Goal: Check status: Check status

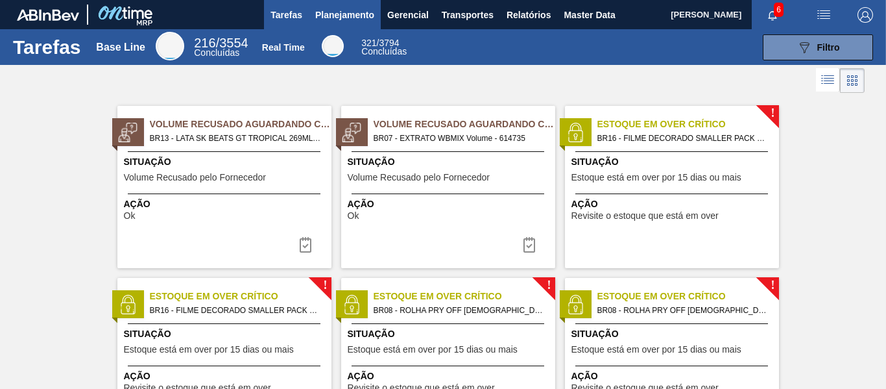
click at [326, 9] on span "Planejamento" at bounding box center [344, 15] width 59 height 16
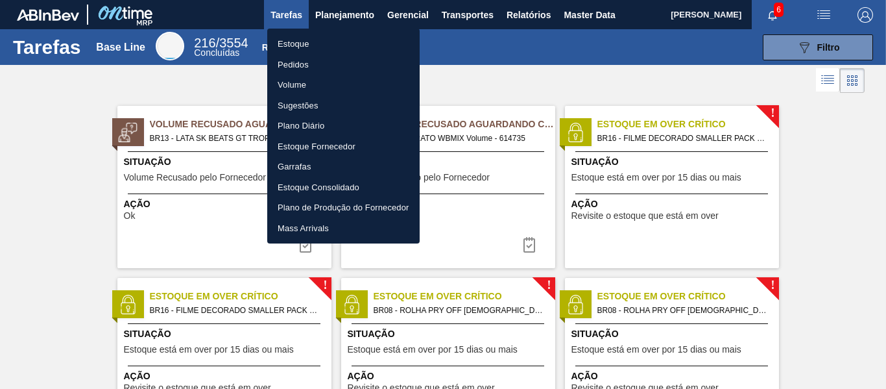
click at [314, 36] on li "Estoque" at bounding box center [343, 44] width 152 height 21
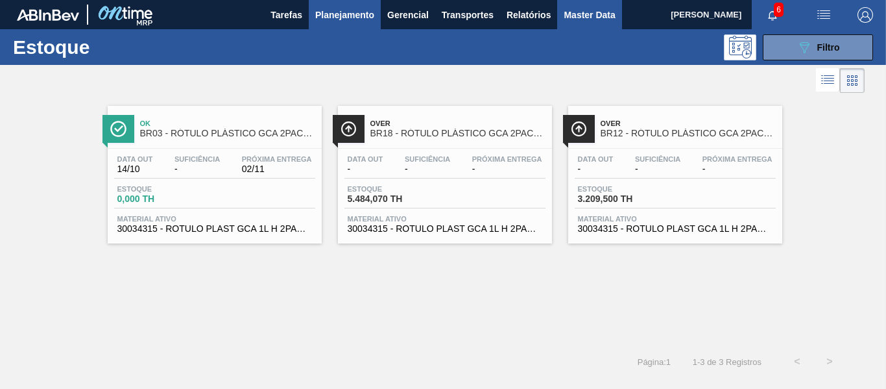
click at [599, 19] on span "Master Data" at bounding box center [589, 15] width 51 height 16
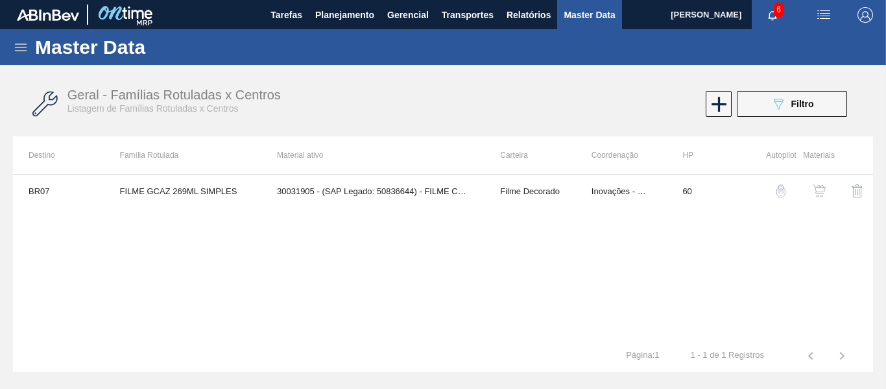
click at [866, 17] on img "button" at bounding box center [866, 15] width 16 height 16
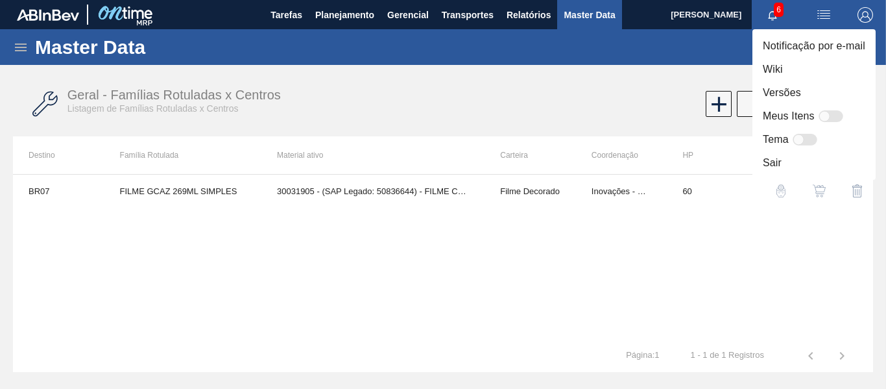
click at [651, 78] on div at bounding box center [443, 194] width 886 height 389
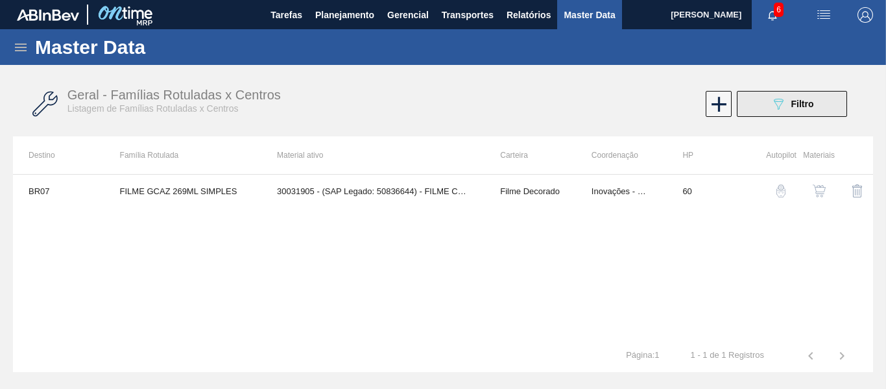
click at [810, 113] on button "089F7B8B-B2A5-4AFE-B5C0-19BA573D28AC Filtro" at bounding box center [792, 104] width 110 height 26
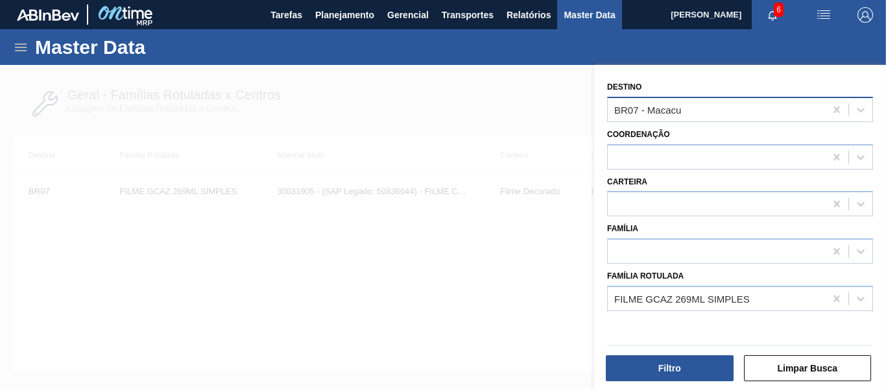
click at [699, 104] on div "BR07 - Macacu" at bounding box center [716, 109] width 217 height 19
click at [837, 108] on icon at bounding box center [836, 109] width 13 height 13
click at [713, 88] on div "Destino Select is focused ,type to refine list, press Down to open the menu," at bounding box center [740, 100] width 266 height 44
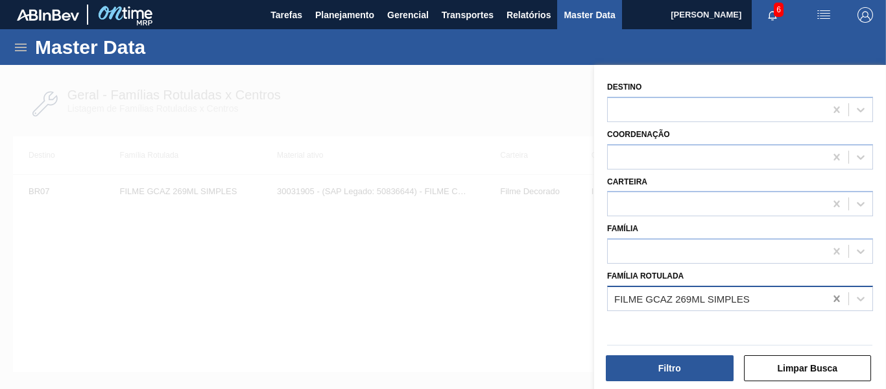
click at [837, 302] on icon at bounding box center [837, 298] width 6 height 6
click at [662, 73] on div "Destino Coordenação Carteira Família Família Rotulada Select is focused ,type t…" at bounding box center [740, 228] width 292 height 327
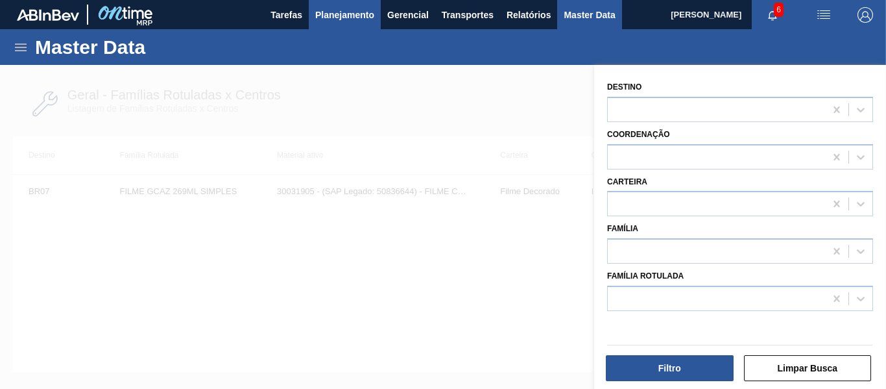
click at [348, 13] on span "Planejamento" at bounding box center [344, 15] width 59 height 16
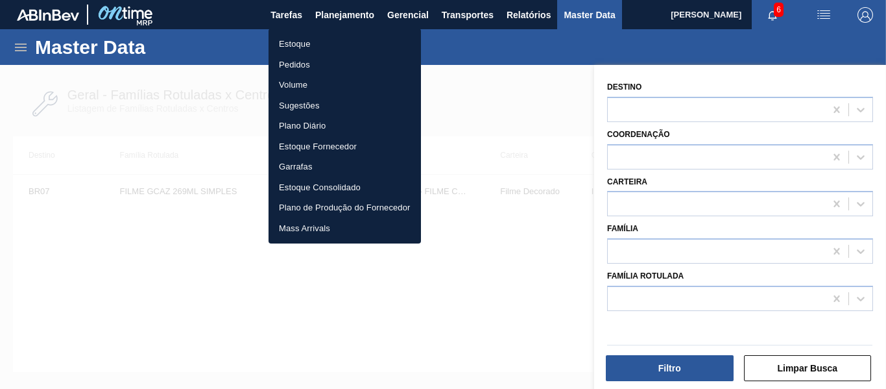
drag, startPoint x: 315, startPoint y: 47, endPoint x: 422, endPoint y: 47, distance: 106.4
click at [316, 47] on li "Estoque" at bounding box center [345, 44] width 152 height 21
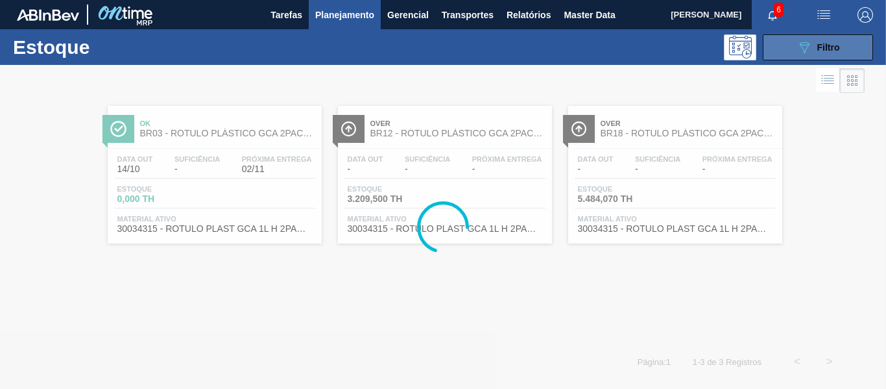
click at [839, 56] on button "089F7B8B-B2A5-4AFE-B5C0-19BA573D28AC Filtro" at bounding box center [818, 47] width 110 height 26
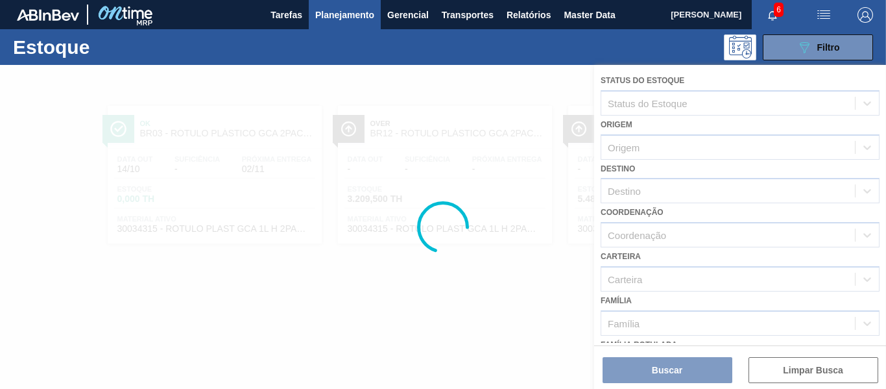
click at [648, 107] on div at bounding box center [443, 227] width 886 height 324
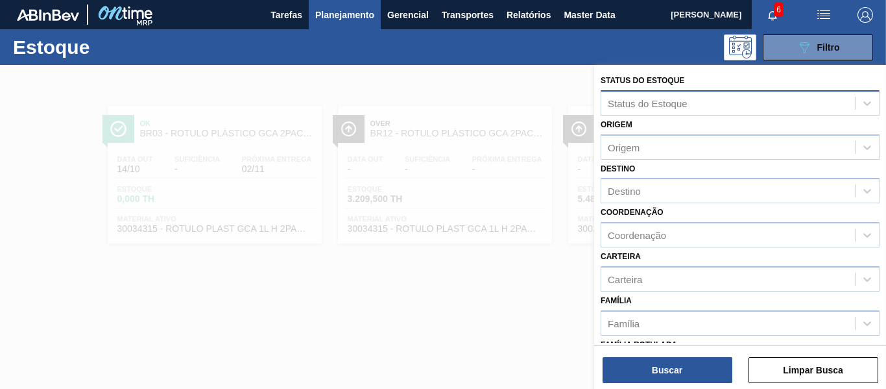
click at [650, 101] on div "Status do Estoque" at bounding box center [648, 102] width 80 height 11
type Estoque "2032605"
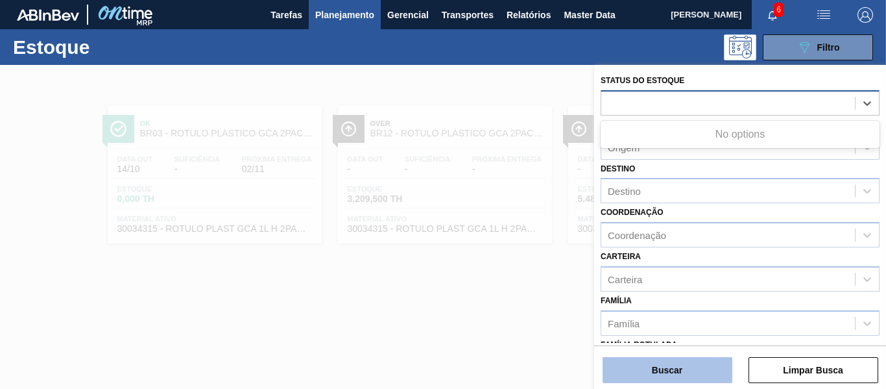
click at [664, 370] on button "Buscar" at bounding box center [668, 370] width 130 height 26
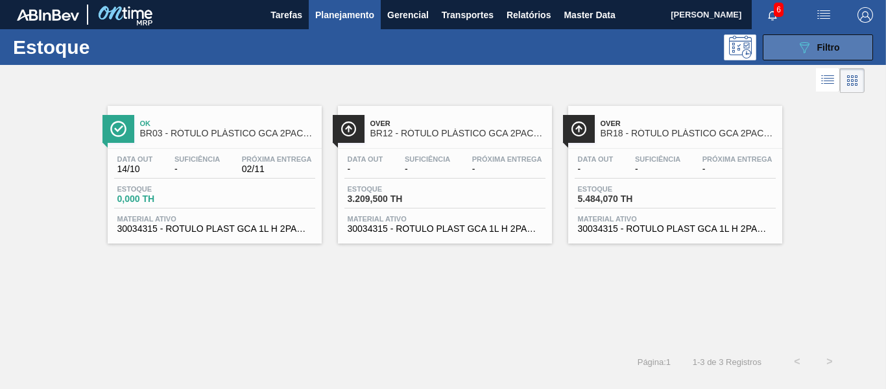
click at [792, 40] on button "089F7B8B-B2A5-4AFE-B5C0-19BA573D28AC Filtro" at bounding box center [818, 47] width 110 height 26
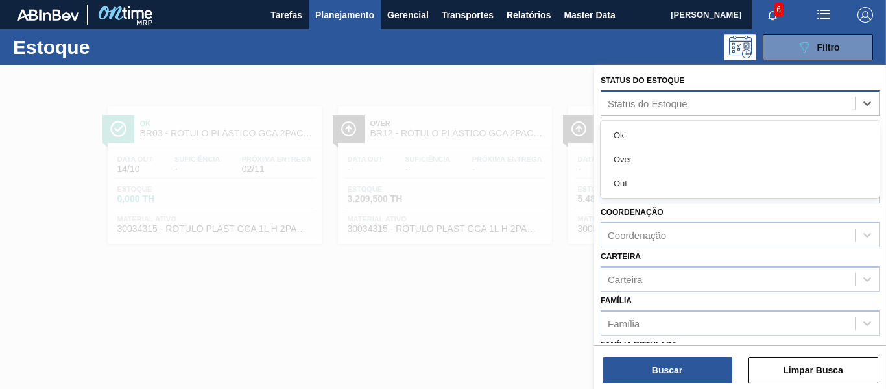
click at [683, 110] on div "Status do Estoque" at bounding box center [728, 102] width 254 height 19
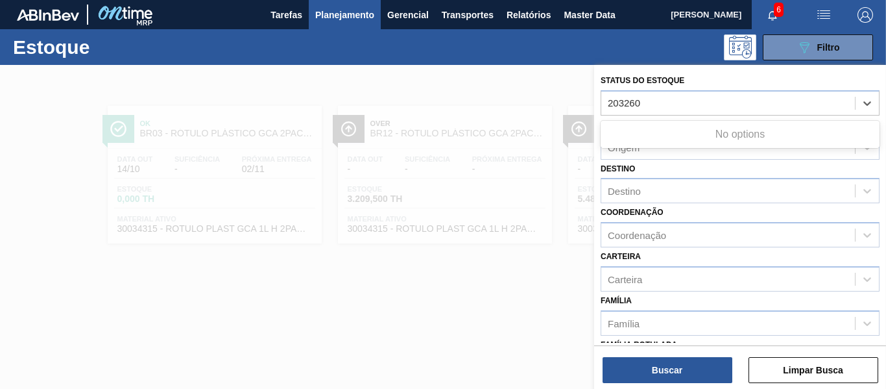
type Estoque "2032605"
drag, startPoint x: 682, startPoint y: 108, endPoint x: 586, endPoint y: 105, distance: 95.4
click at [594, 106] on div "Status do Estoque Select is focused ,type to refine list, press Down to open th…" at bounding box center [740, 259] width 292 height 389
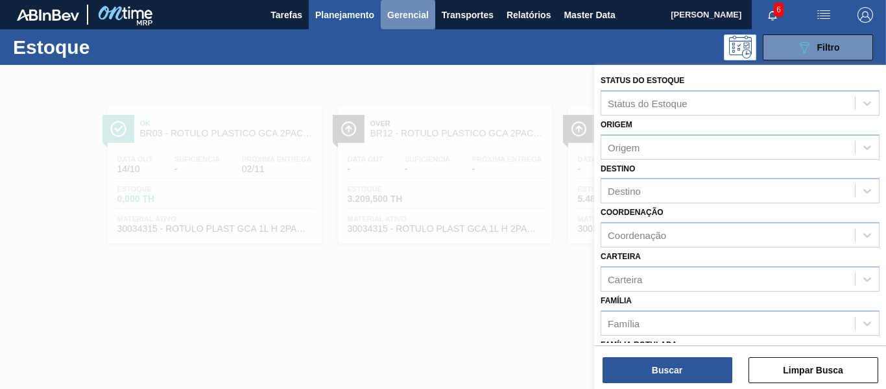
click at [391, 21] on span "Gerencial" at bounding box center [408, 15] width 42 height 16
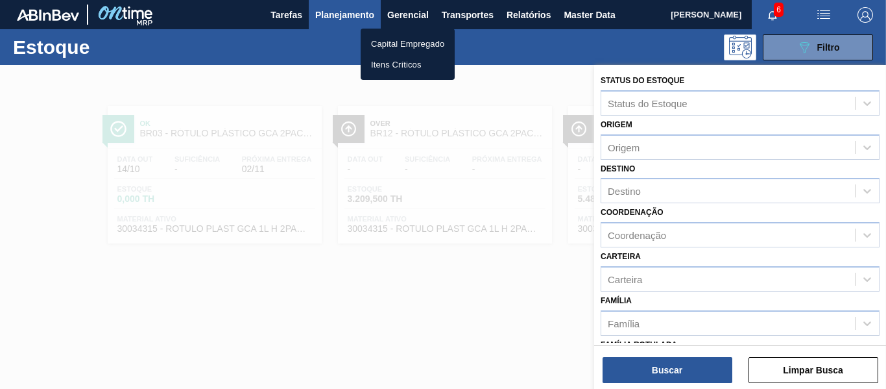
click at [459, 16] on div at bounding box center [443, 194] width 886 height 389
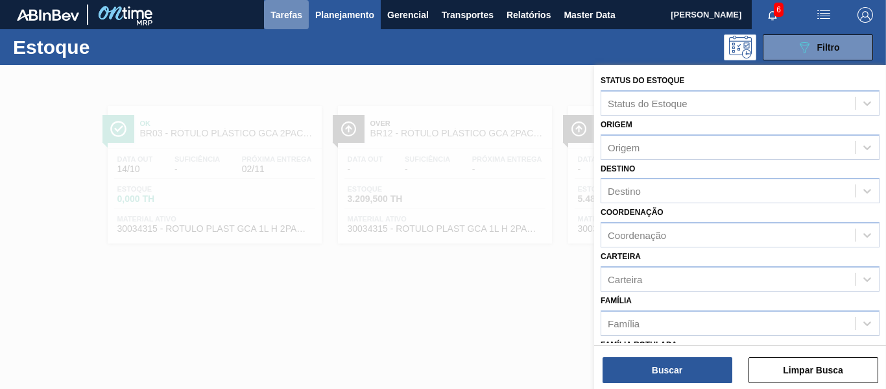
click at [292, 14] on span "Tarefas" at bounding box center [287, 15] width 32 height 16
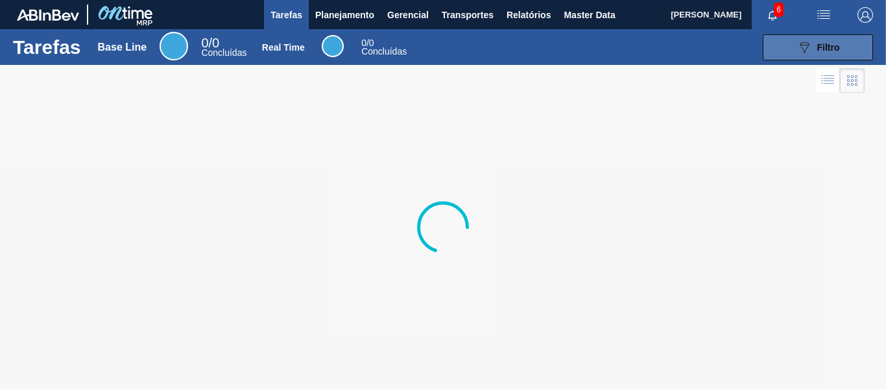
click at [803, 44] on icon "089F7B8B-B2A5-4AFE-B5C0-19BA573D28AC" at bounding box center [805, 48] width 16 height 16
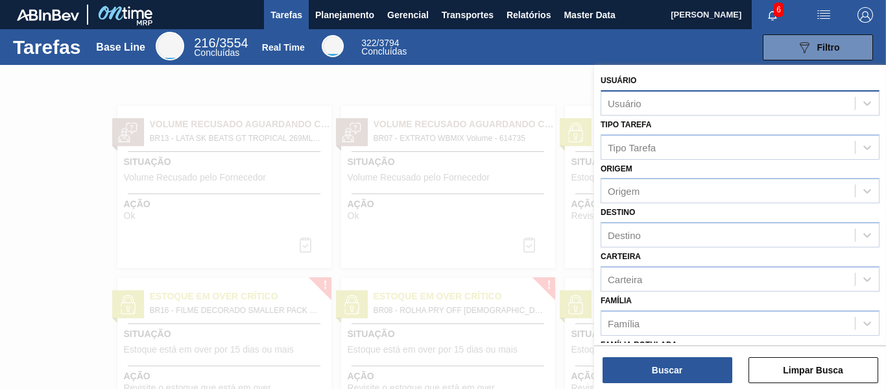
click at [652, 103] on div "Usuário" at bounding box center [728, 102] width 254 height 19
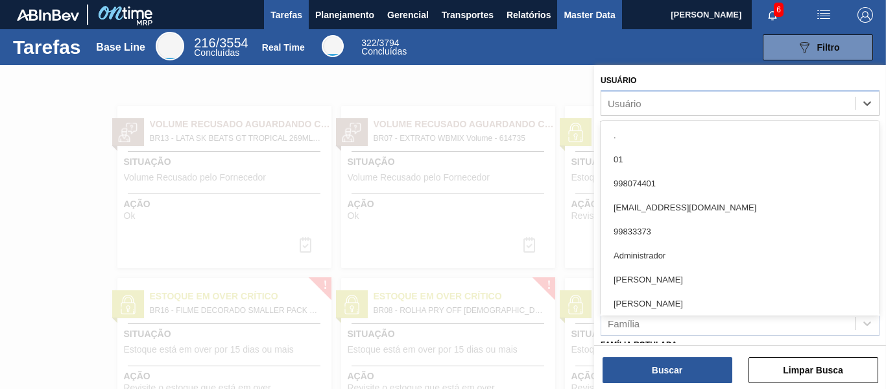
click at [571, 16] on span "Master Data" at bounding box center [589, 15] width 51 height 16
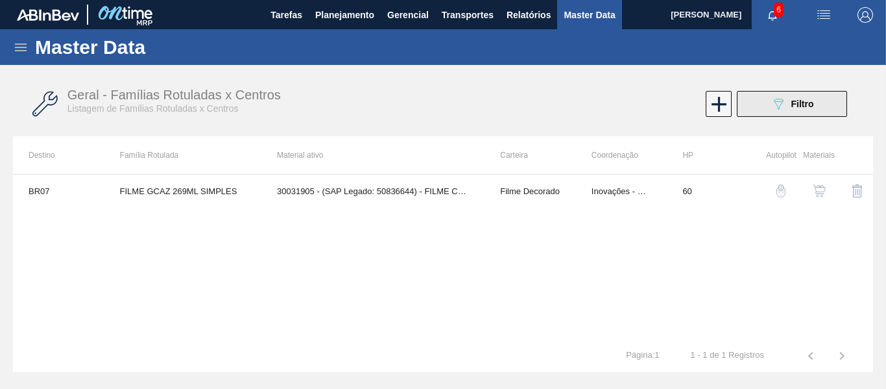
click at [780, 108] on icon "089F7B8B-B2A5-4AFE-B5C0-19BA573D28AC" at bounding box center [779, 104] width 16 height 16
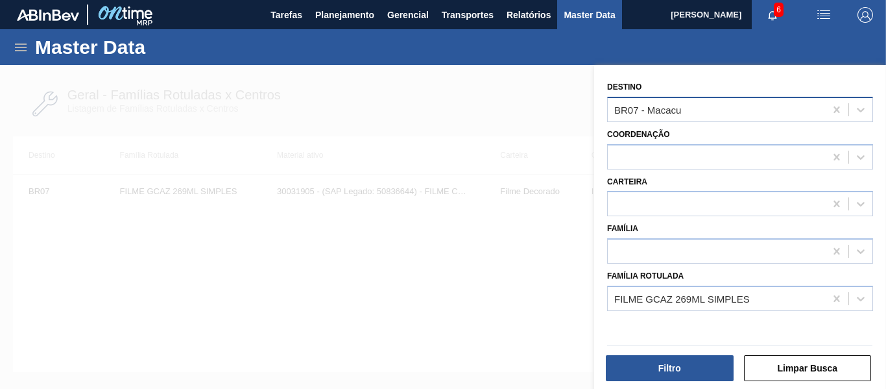
click at [756, 104] on div "BR07 - Macacu" at bounding box center [716, 109] width 217 height 19
click at [836, 108] on icon at bounding box center [837, 109] width 6 height 6
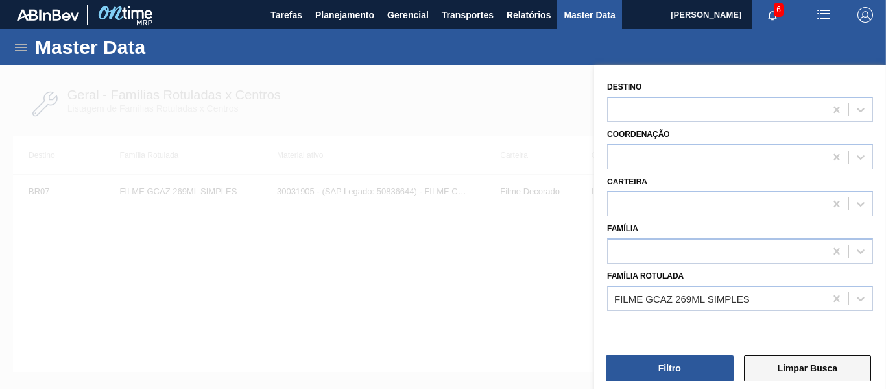
click at [779, 368] on button "Limpar Busca" at bounding box center [808, 368] width 128 height 26
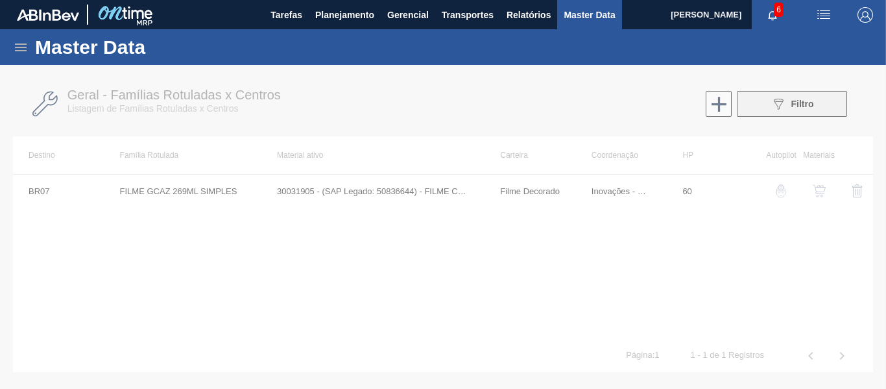
click at [806, 110] on div "089F7B8B-B2A5-4AFE-B5C0-19BA573D28AC Filtro" at bounding box center [792, 104] width 43 height 16
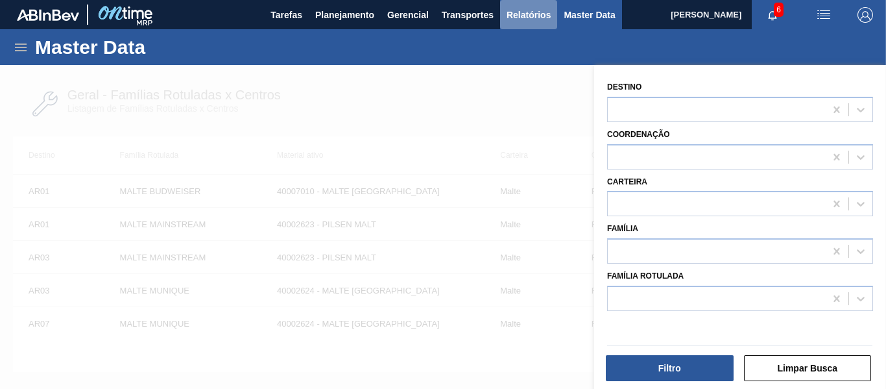
click at [520, 22] on span "Relatórios" at bounding box center [529, 15] width 44 height 16
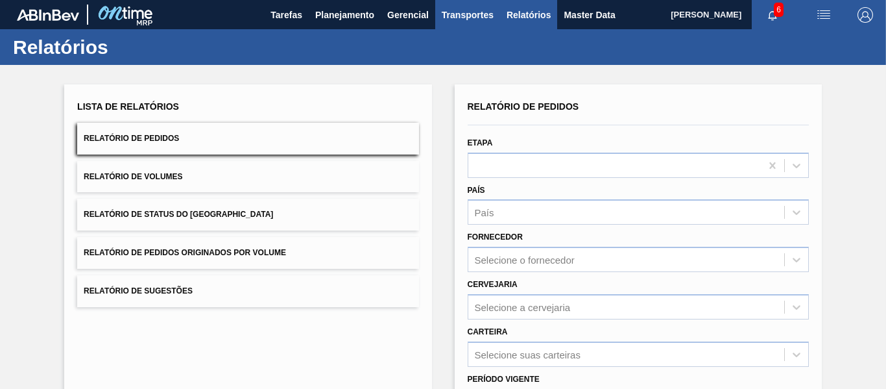
click at [457, 14] on span "Transportes" at bounding box center [468, 15] width 52 height 16
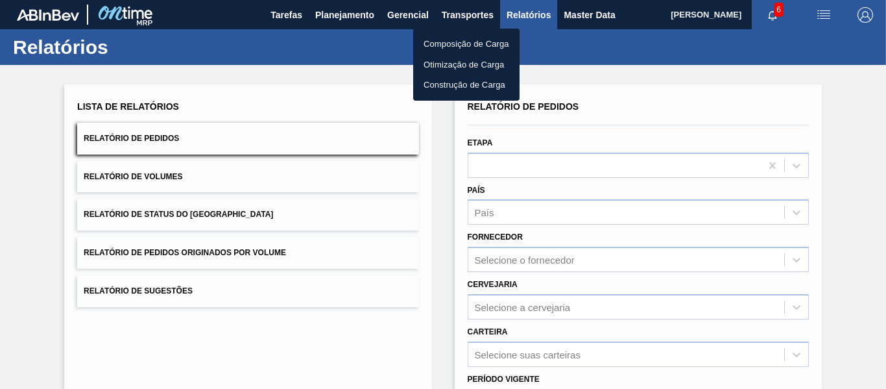
click at [397, 14] on div at bounding box center [443, 194] width 886 height 389
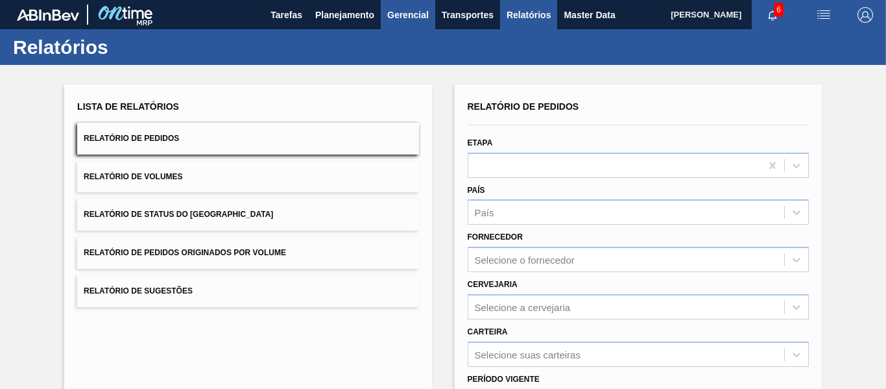
click at [412, 14] on span "Gerencial" at bounding box center [408, 15] width 42 height 16
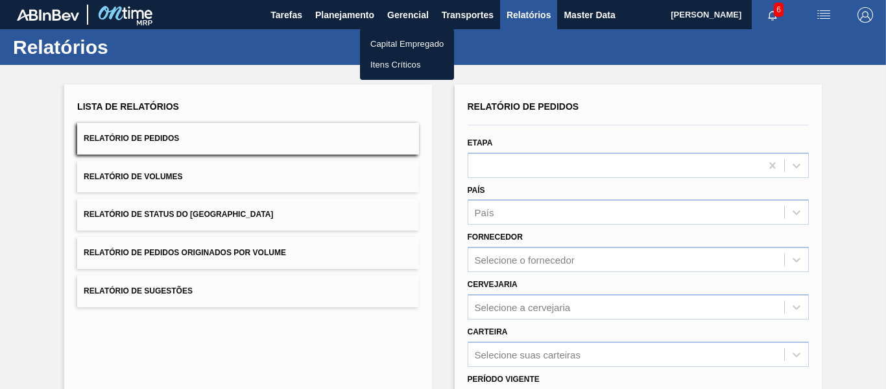
click at [365, 14] on div at bounding box center [443, 194] width 886 height 389
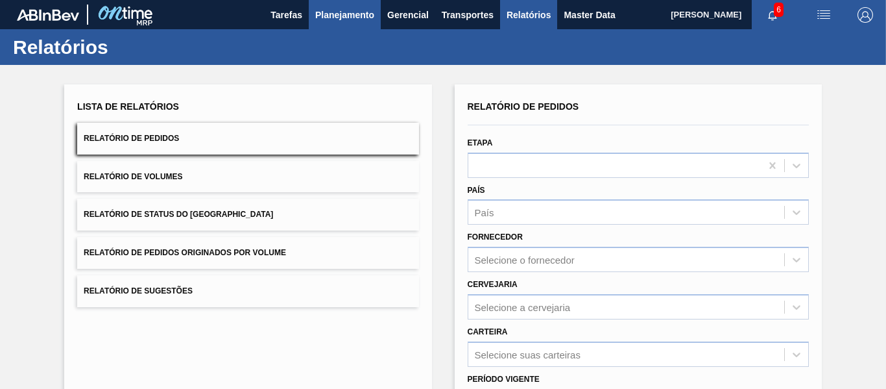
click at [352, 12] on span "Planejamento" at bounding box center [344, 15] width 59 height 16
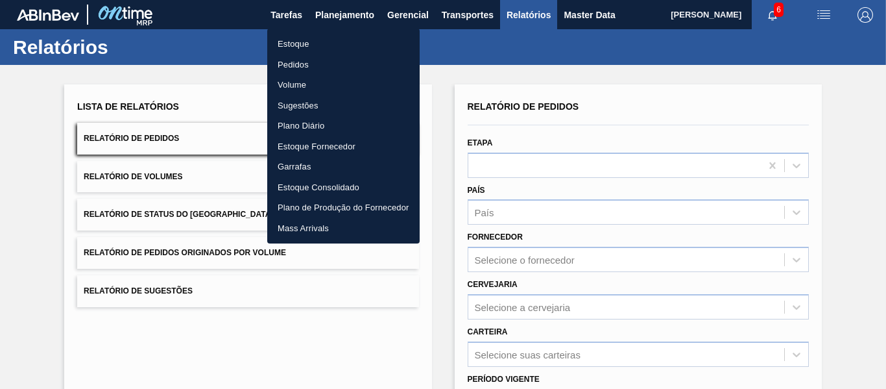
click at [296, 63] on li "Pedidos" at bounding box center [343, 64] width 152 height 21
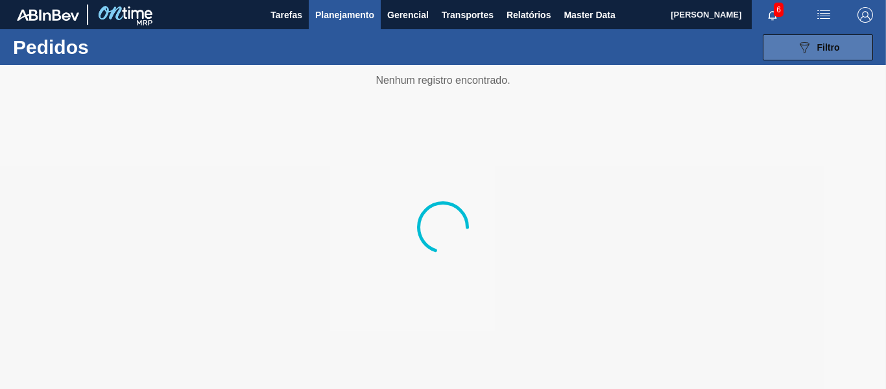
click at [830, 43] on span "Filtro" at bounding box center [828, 47] width 23 height 10
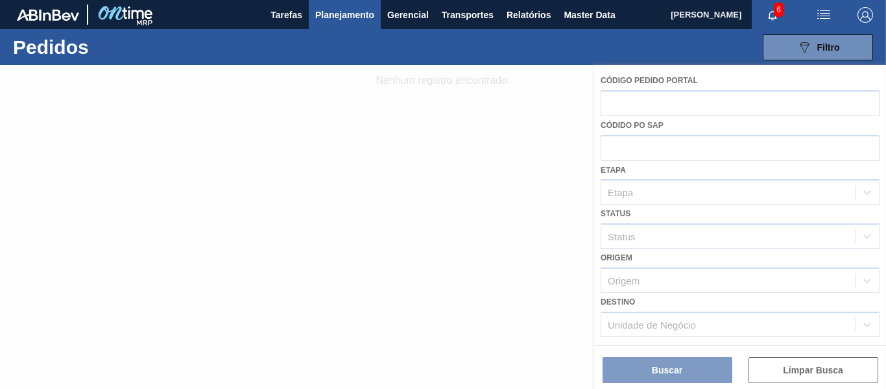
click at [697, 83] on div at bounding box center [443, 227] width 886 height 324
click at [690, 94] on div at bounding box center [443, 227] width 886 height 324
click at [673, 101] on div at bounding box center [443, 227] width 886 height 324
click at [624, 95] on div at bounding box center [443, 227] width 886 height 324
click at [671, 93] on div at bounding box center [443, 227] width 886 height 324
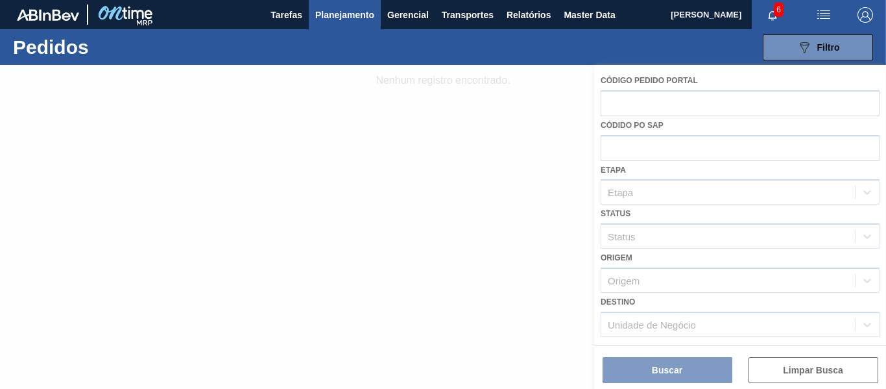
click at [734, 99] on div at bounding box center [443, 227] width 886 height 324
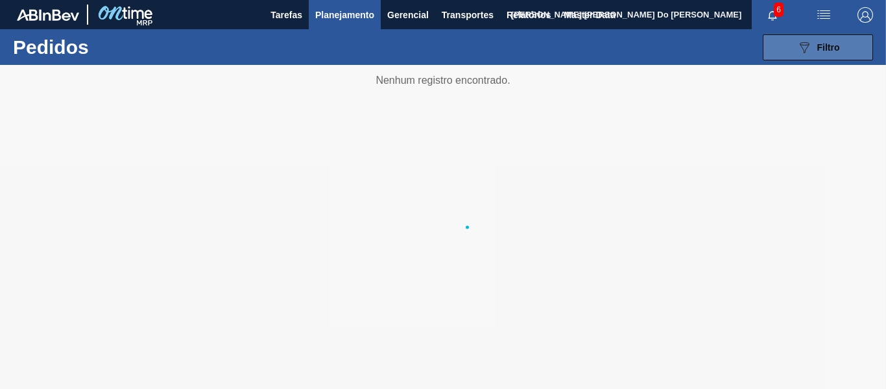
click at [793, 44] on button "089F7B8B-B2A5-4AFE-B5C0-19BA573D28AC Filtro" at bounding box center [818, 47] width 110 height 26
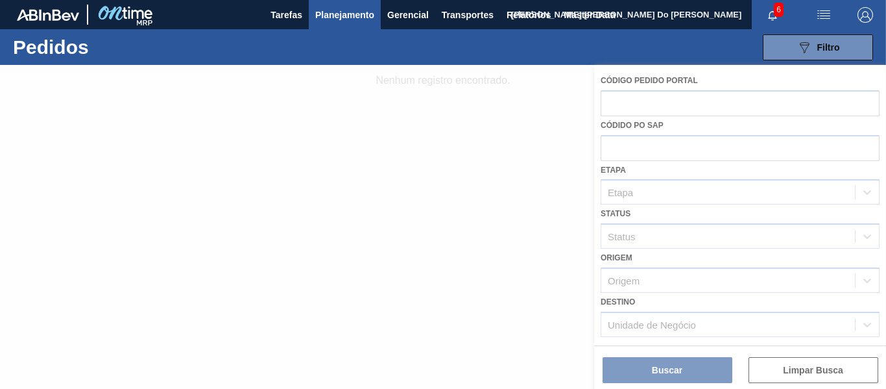
click at [654, 102] on div at bounding box center [443, 227] width 886 height 324
click at [656, 91] on div at bounding box center [443, 227] width 886 height 324
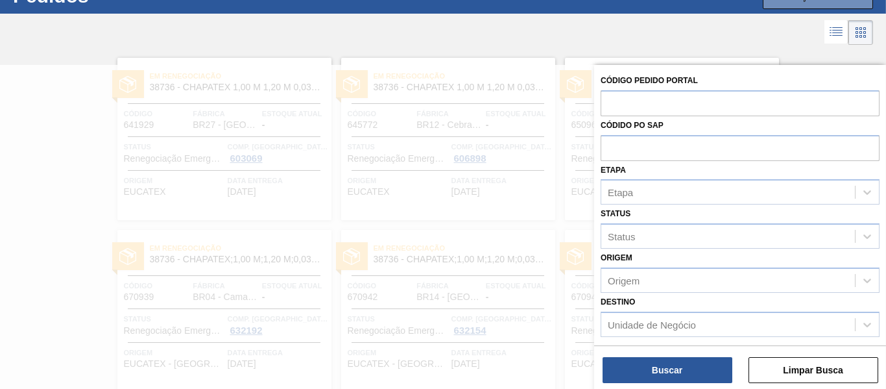
scroll to position [65, 0]
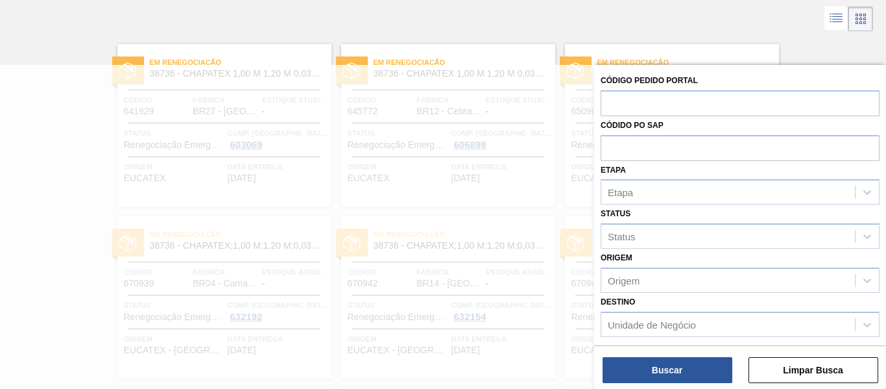
click at [658, 82] on label "Código Pedido Portal" at bounding box center [649, 80] width 97 height 9
click at [659, 97] on input "text" at bounding box center [740, 102] width 279 height 25
type input "2042492"
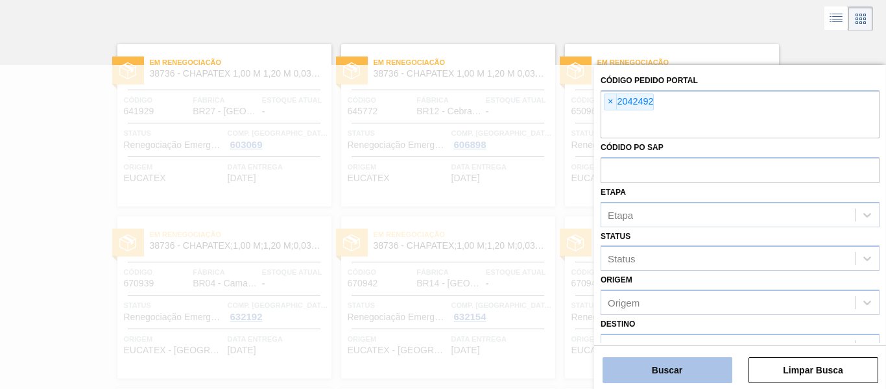
click at [684, 375] on button "Buscar" at bounding box center [668, 370] width 130 height 26
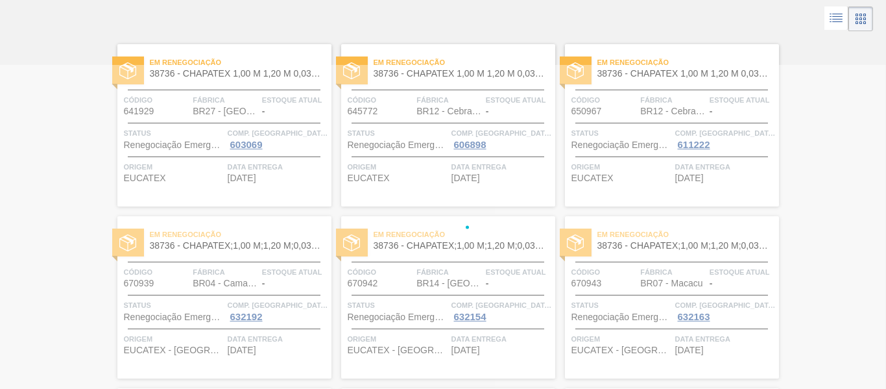
scroll to position [0, 0]
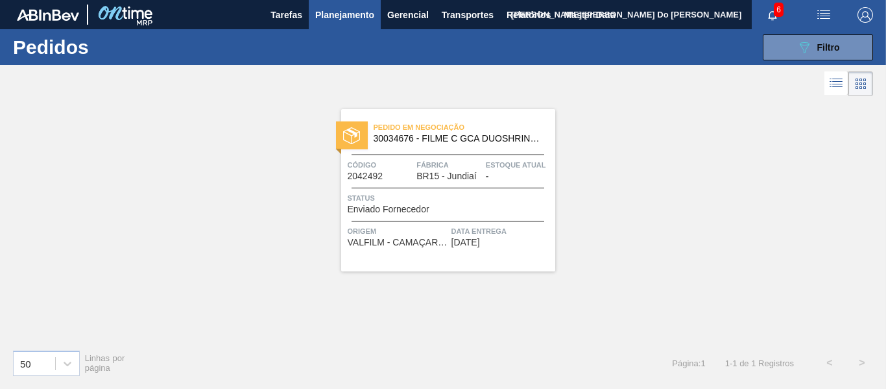
click at [428, 241] on span "VALFILM - CAMAÇARI (BA)" at bounding box center [398, 242] width 101 height 10
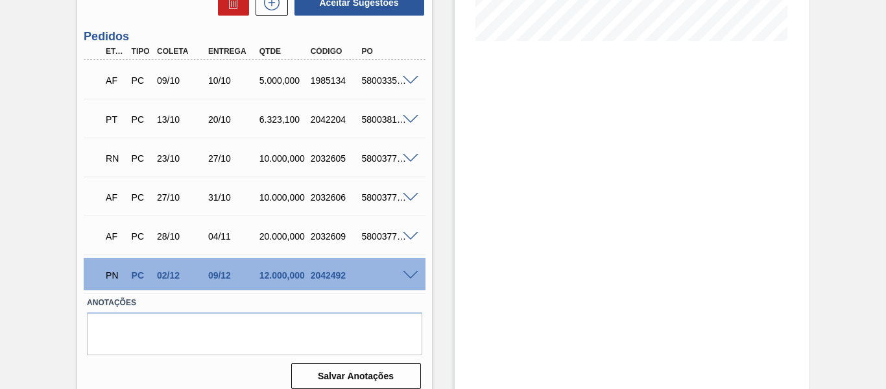
scroll to position [350, 0]
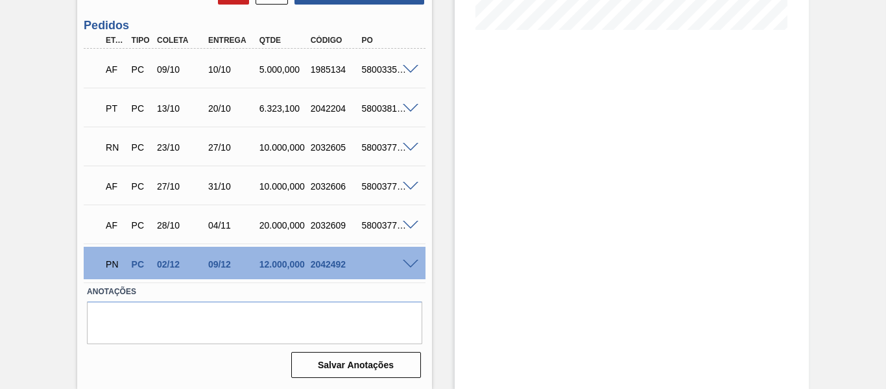
click at [412, 261] on span at bounding box center [411, 264] width 16 height 10
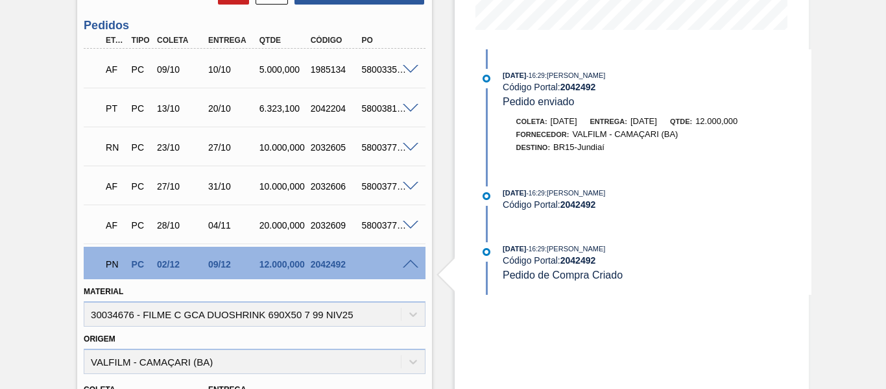
click at [413, 261] on span at bounding box center [411, 264] width 16 height 10
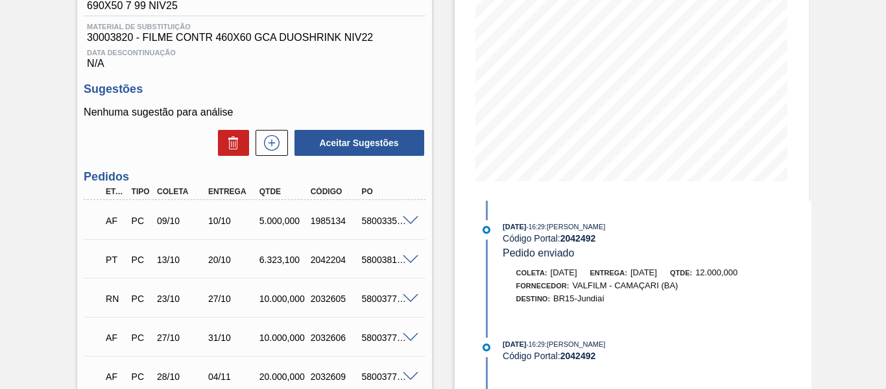
scroll to position [220, 0]
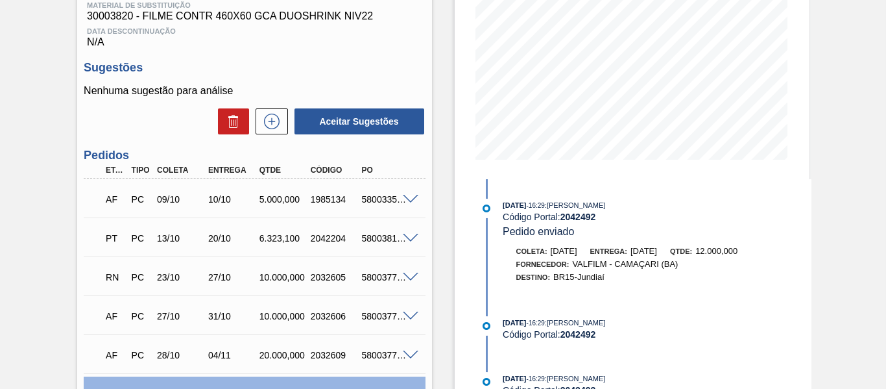
click at [316, 198] on div "1985134" at bounding box center [335, 199] width 55 height 10
click at [271, 227] on div "PT PC 13/10 20/10 6.323,100 2042204 5800381949" at bounding box center [250, 237] width 307 height 26
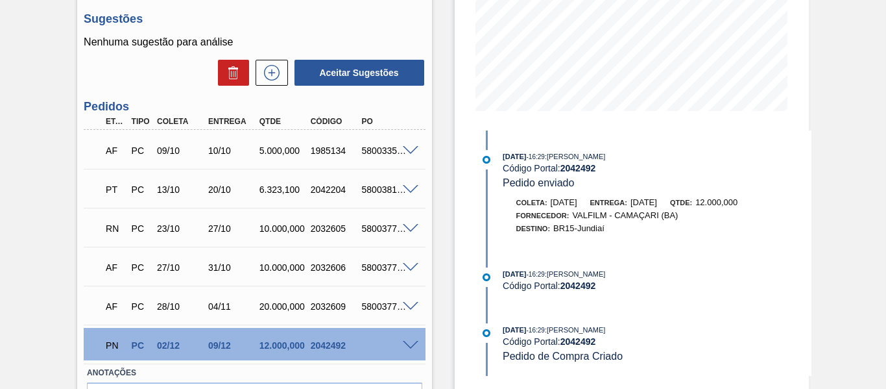
scroll to position [350, 0]
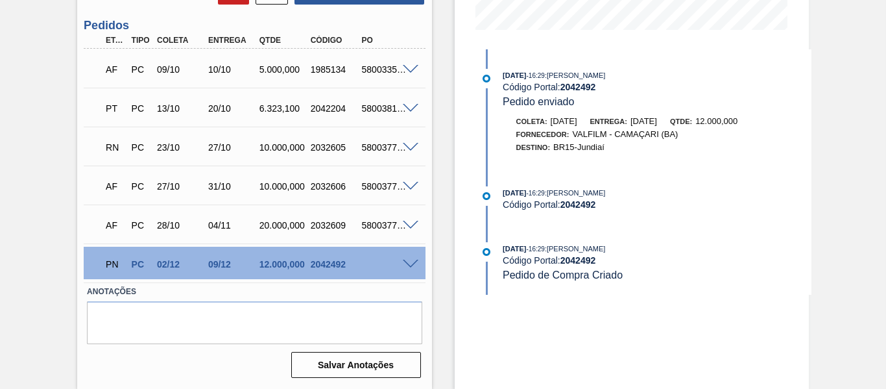
click at [412, 261] on span at bounding box center [411, 264] width 16 height 10
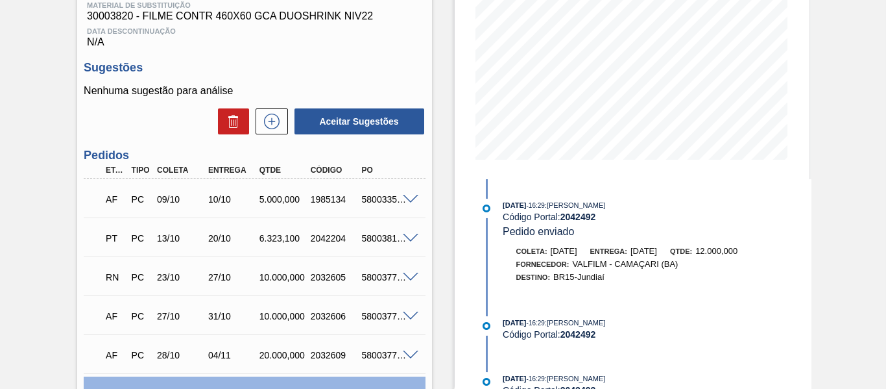
scroll to position [285, 0]
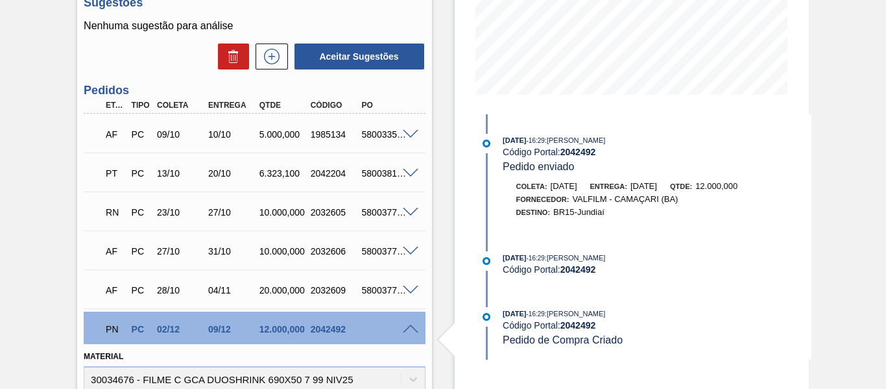
click at [568, 258] on span ": Leticia Marquesini Bandeira" at bounding box center [575, 258] width 61 height 8
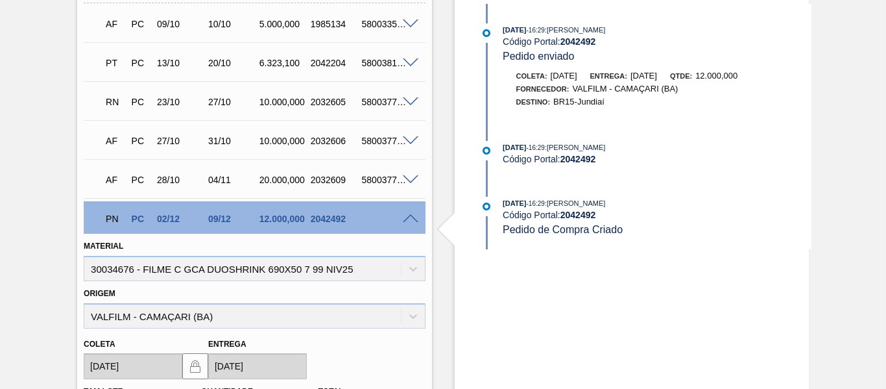
scroll to position [415, 0]
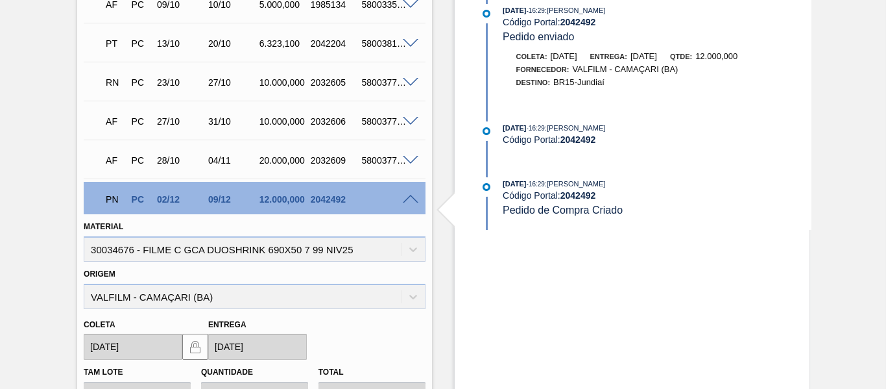
click at [343, 194] on div "2042492" at bounding box center [335, 199] width 55 height 10
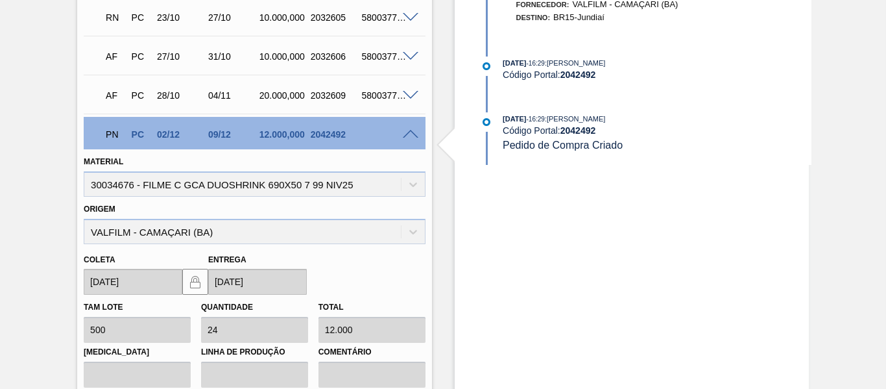
click at [418, 227] on div "Origem VALFILM - CAMAÇARI (BA)" at bounding box center [254, 222] width 341 height 44
click at [410, 232] on div "Origem VALFILM - CAMAÇARI (BA)" at bounding box center [254, 222] width 341 height 44
click at [291, 236] on div "Origem VALFILM - CAMAÇARI (BA)" at bounding box center [254, 222] width 341 height 44
click at [230, 228] on div "Origem VALFILM - CAMAÇARI (BA)" at bounding box center [254, 222] width 341 height 44
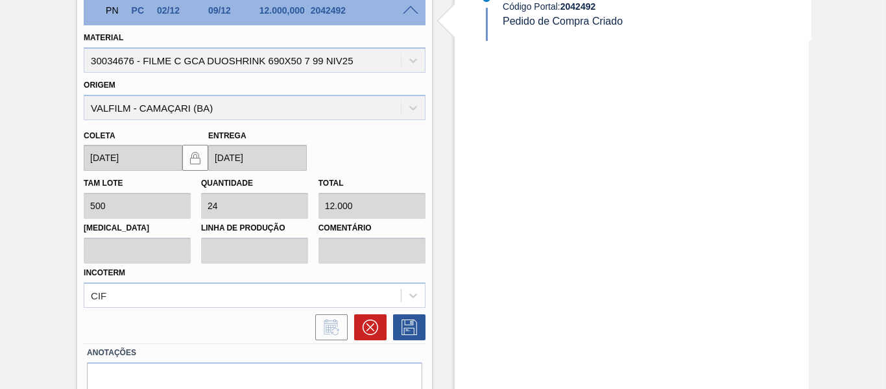
scroll to position [609, 0]
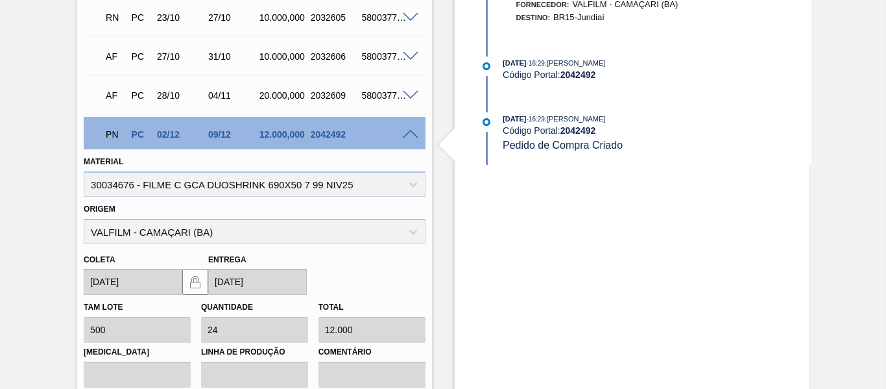
click at [412, 134] on span at bounding box center [411, 135] width 16 height 10
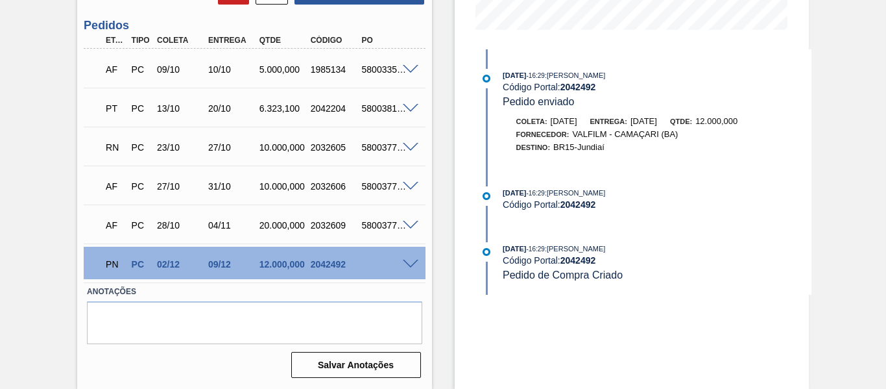
click at [411, 257] on div "PN PC 02/12 09/12 12.000,000 2042492" at bounding box center [254, 263] width 341 height 32
click at [413, 256] on div "PN PC 02/12 09/12 12.000,000 2042492" at bounding box center [254, 263] width 341 height 32
click at [409, 263] on span at bounding box center [411, 264] width 16 height 10
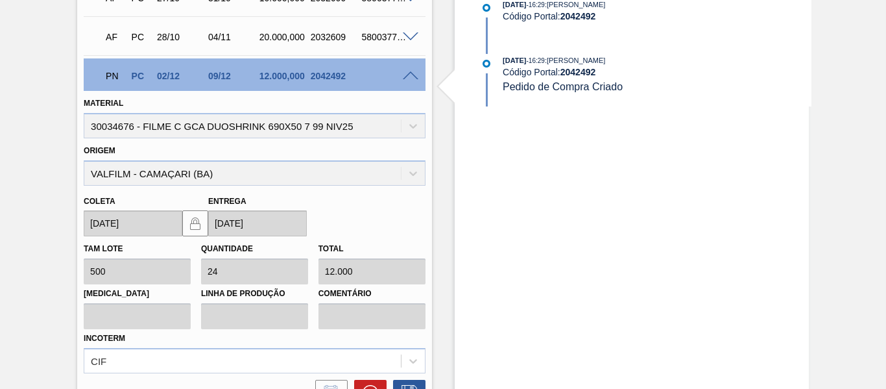
scroll to position [535, 0]
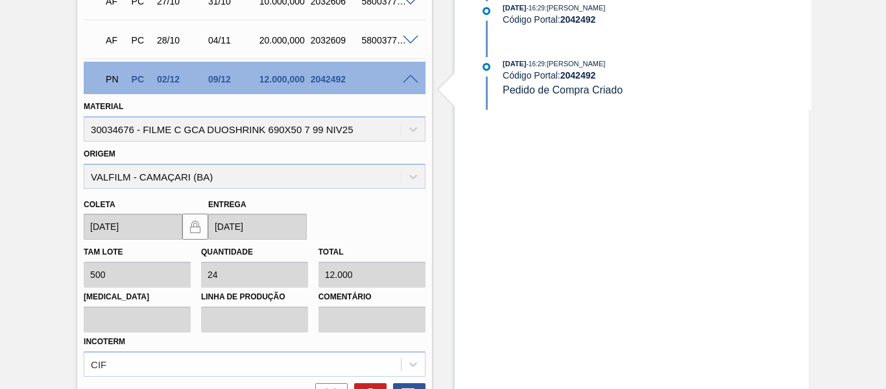
click at [180, 173] on div "Origem VALFILM - CAMAÇARI (BA)" at bounding box center [254, 167] width 341 height 44
click at [272, 135] on div "Material 30034676 - FILME C GCA DUOSHRINK 690X50 7 99 NIV25" at bounding box center [254, 119] width 341 height 44
click at [236, 189] on div "Coleta 02/12/2025 Entrega 09/12/2025" at bounding box center [254, 214] width 352 height 51
click at [416, 174] on div "Origem VALFILM - CAMAÇARI (BA)" at bounding box center [254, 167] width 341 height 44
click at [310, 71] on div "PN PC 02/12 09/12 12.000,000 2042492" at bounding box center [250, 78] width 307 height 26
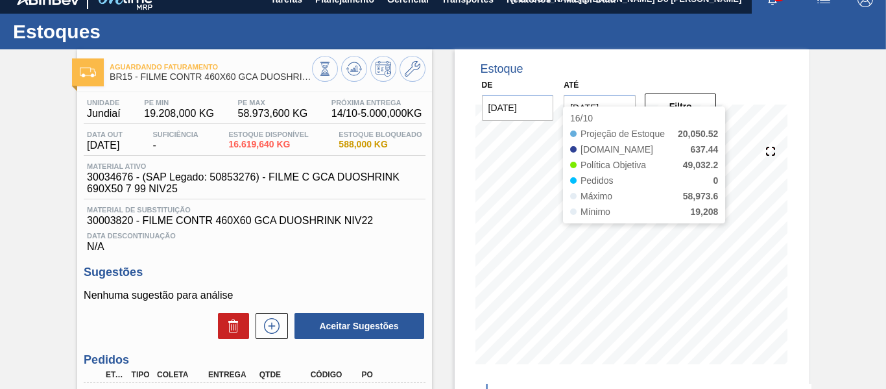
scroll to position [0, 0]
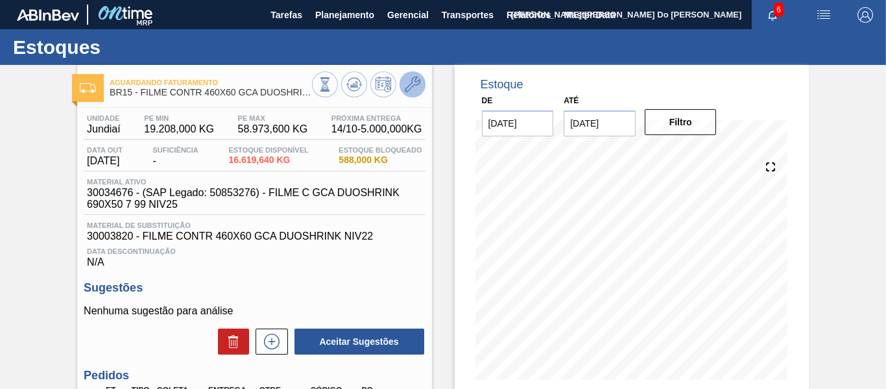
click at [413, 82] on icon at bounding box center [413, 85] width 16 height 16
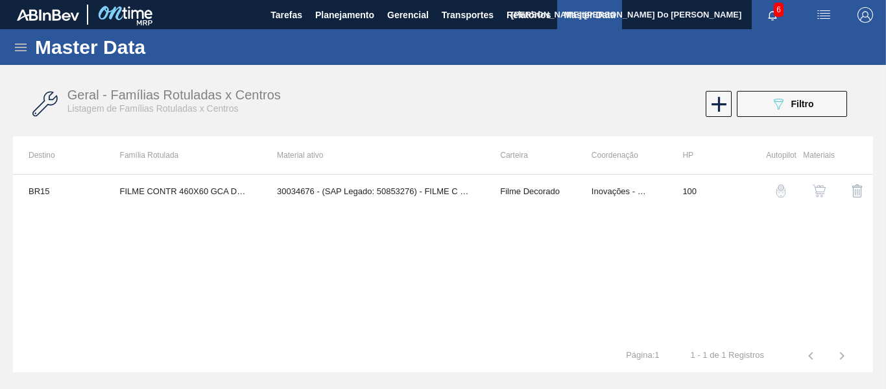
click at [818, 193] on img "button" at bounding box center [819, 190] width 13 height 13
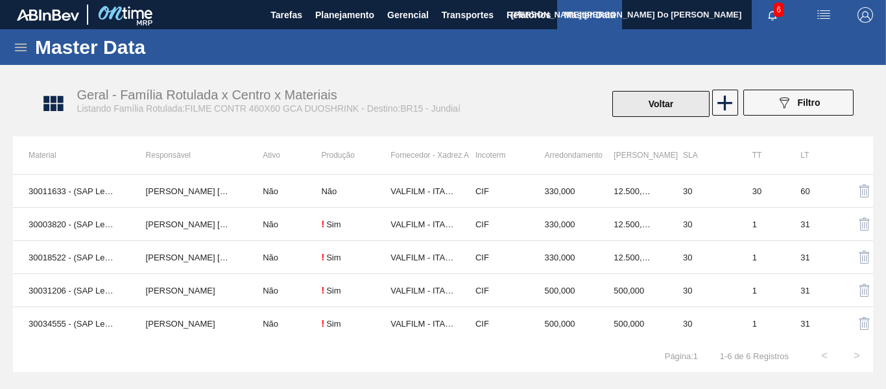
click at [658, 100] on button "Voltar" at bounding box center [660, 104] width 97 height 26
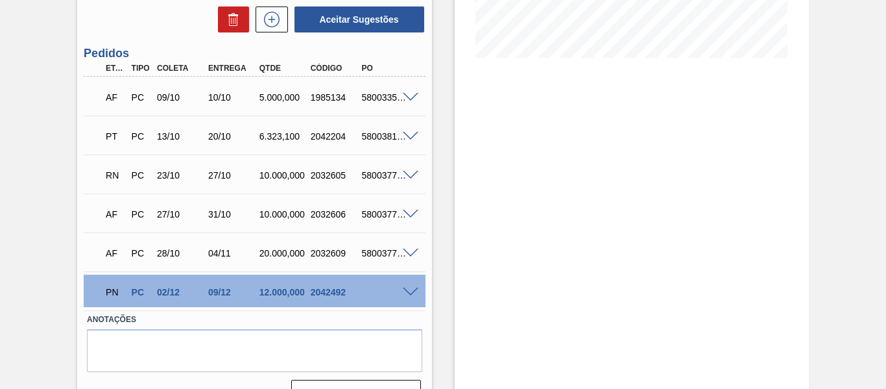
scroll to position [350, 0]
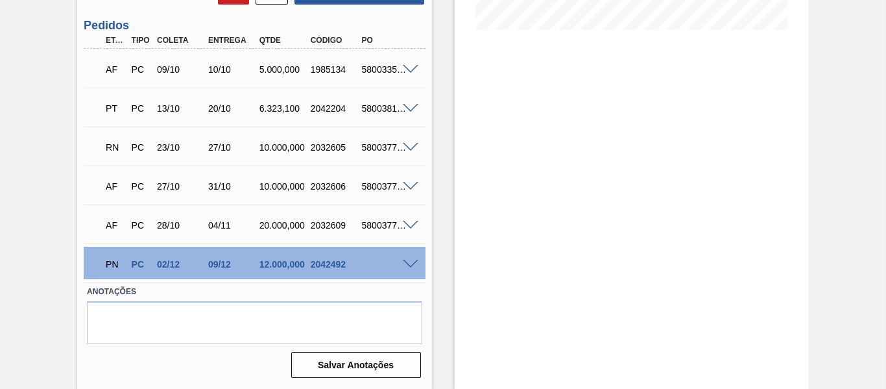
click at [411, 263] on span at bounding box center [411, 264] width 16 height 10
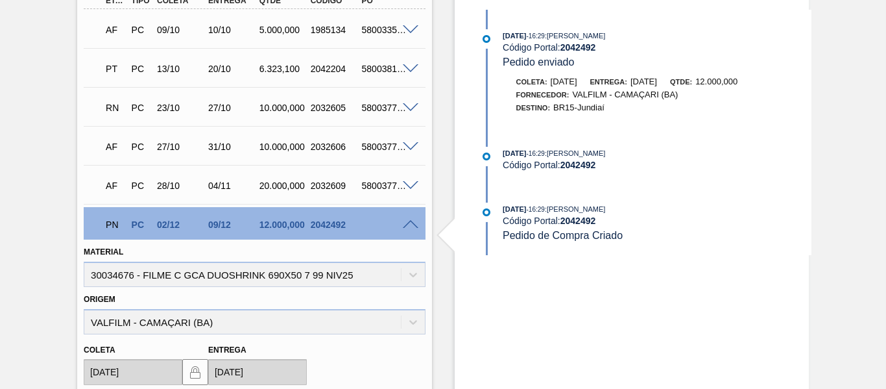
scroll to position [454, 0]
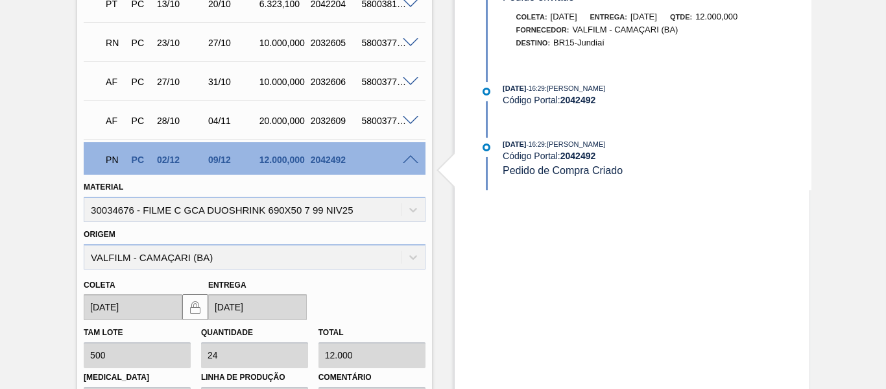
click at [294, 250] on div "Origem VALFILM - CAMAÇARI (BA)" at bounding box center [254, 247] width 341 height 44
click at [378, 256] on div "Origem VALFILM - CAMAÇARI (BA)" at bounding box center [254, 247] width 341 height 44
click at [410, 255] on div "Origem VALFILM - CAMAÇARI (BA)" at bounding box center [254, 247] width 341 height 44
click at [423, 259] on div "Origem VALFILM - CAMAÇARI (BA)" at bounding box center [254, 247] width 341 height 44
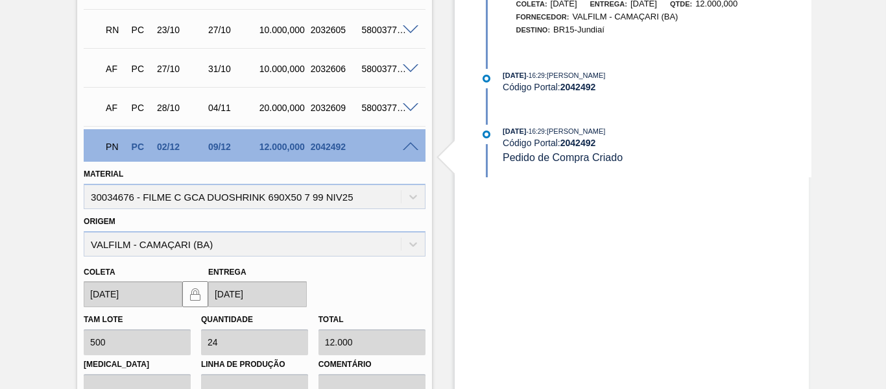
scroll to position [470, 0]
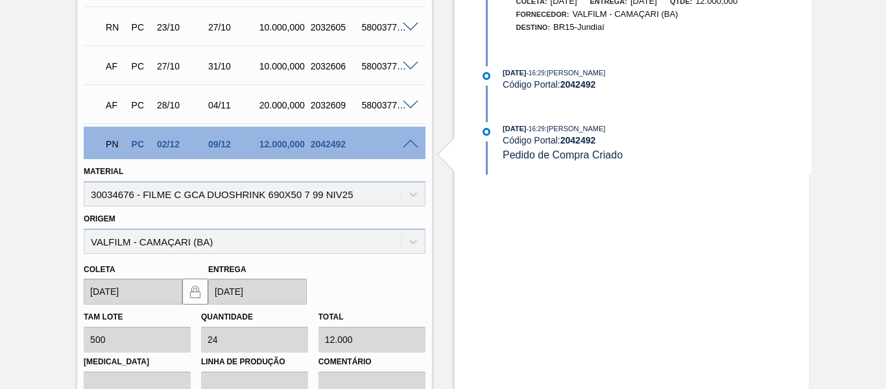
click at [406, 141] on span at bounding box center [411, 144] width 16 height 10
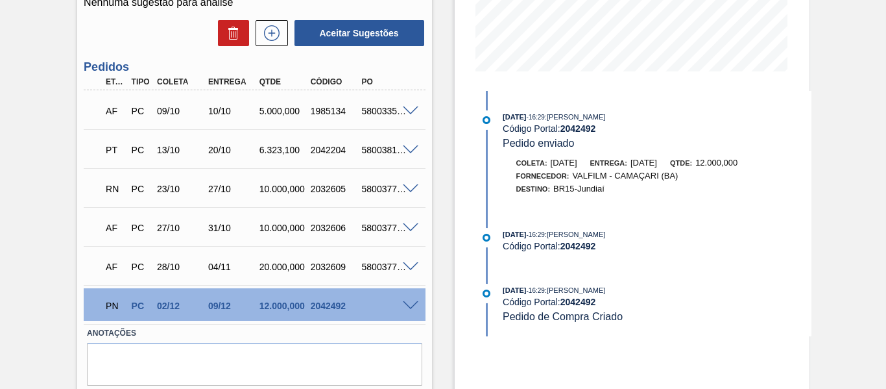
scroll to position [285, 0]
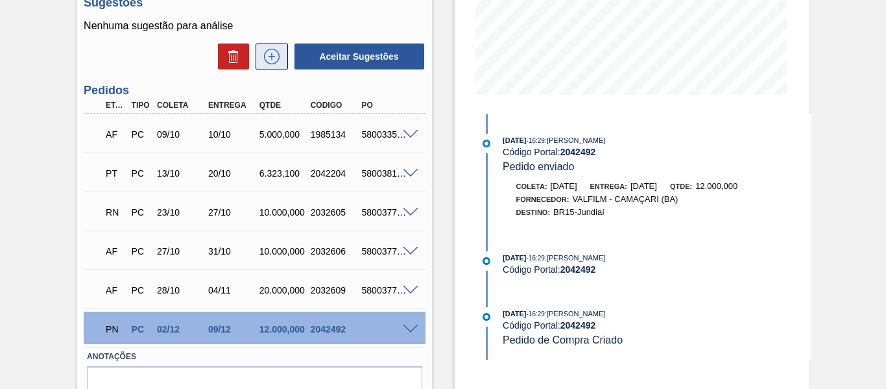
click at [267, 52] on icon at bounding box center [271, 57] width 21 height 16
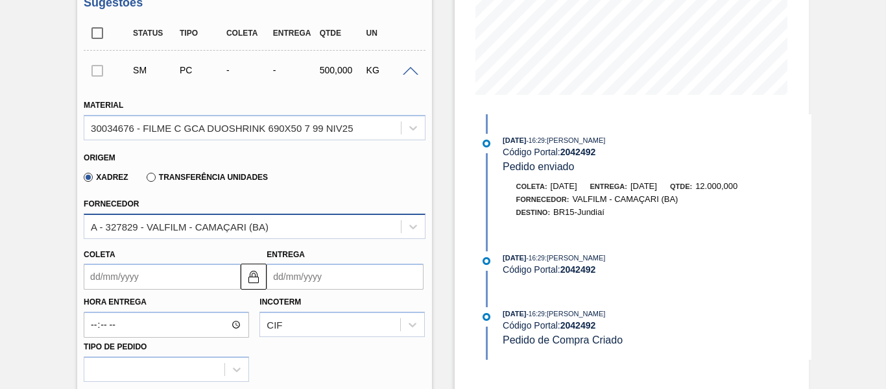
click at [238, 228] on div "A - 327829 - VALFILM - CAMAÇARI (BA)" at bounding box center [180, 226] width 178 height 11
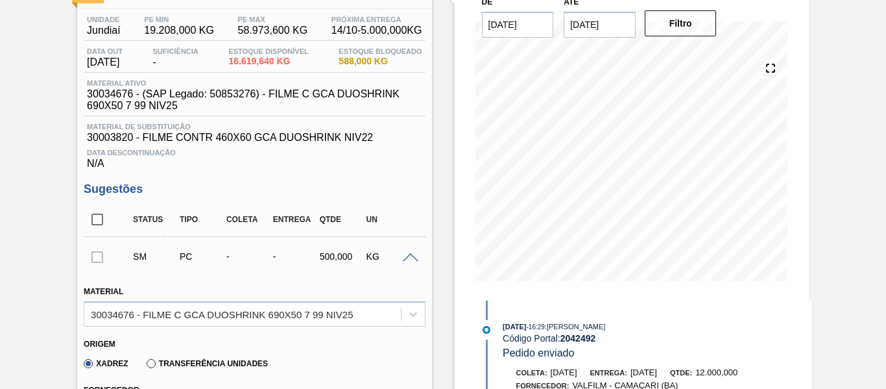
scroll to position [90, 0]
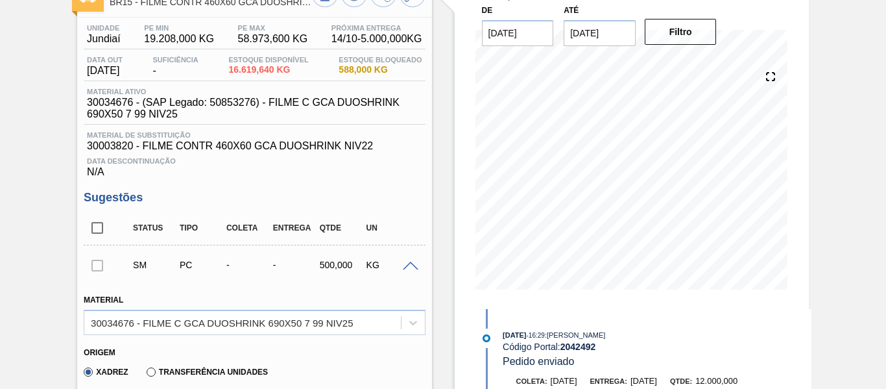
click at [407, 259] on div "SM PC - - 500,000 KG" at bounding box center [254, 264] width 341 height 32
click at [411, 267] on span at bounding box center [411, 266] width 16 height 10
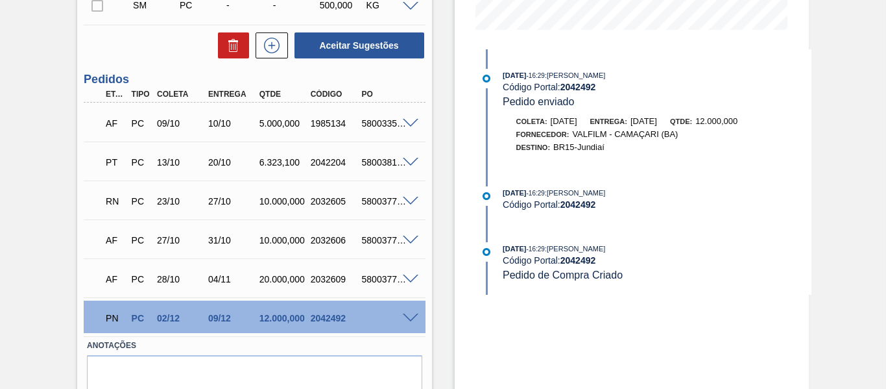
scroll to position [404, 0]
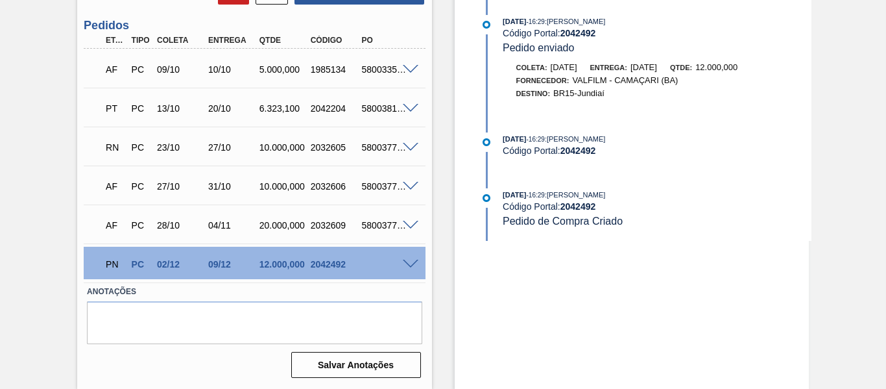
click at [410, 260] on span at bounding box center [411, 264] width 16 height 10
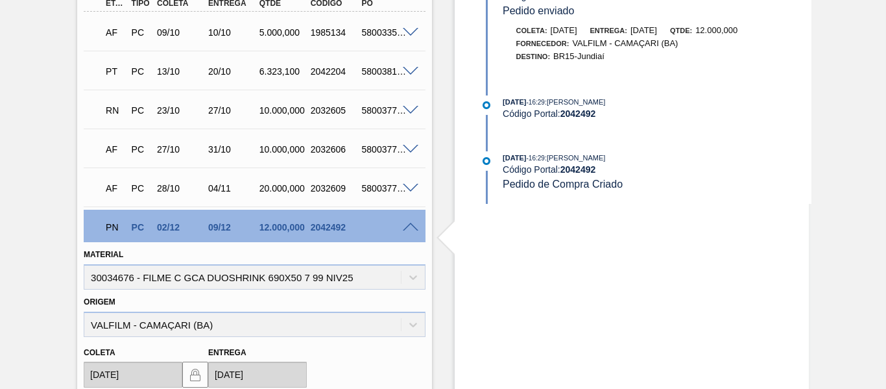
scroll to position [459, 0]
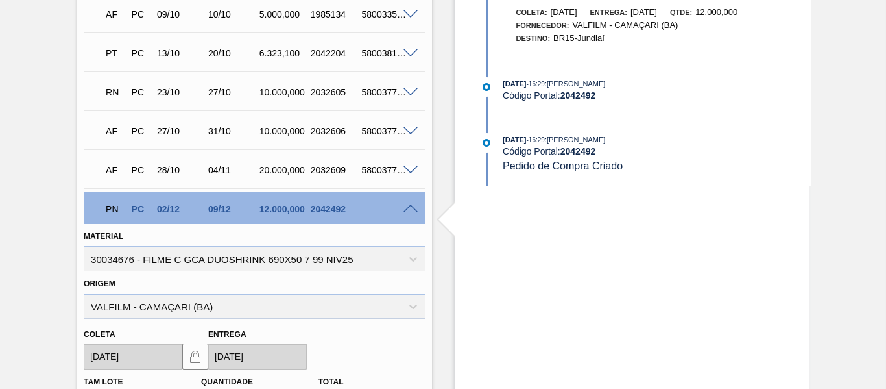
click at [598, 167] on span "Pedido de Compra Criado" at bounding box center [563, 165] width 120 height 11
click at [554, 167] on span "Pedido de Compra Criado" at bounding box center [563, 165] width 120 height 11
click at [411, 210] on span at bounding box center [411, 209] width 16 height 10
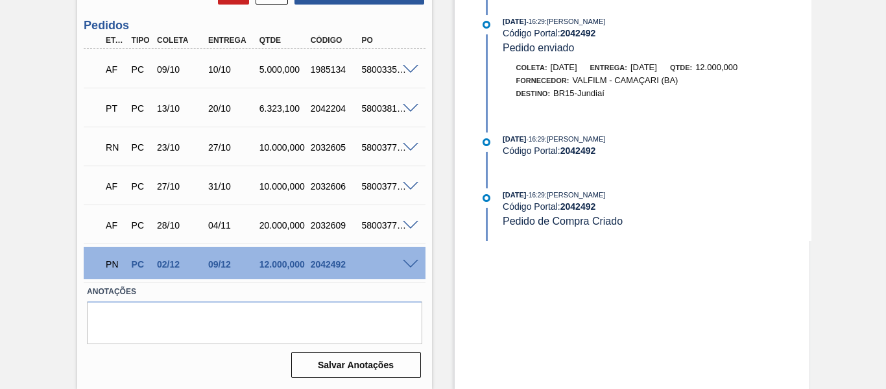
click at [335, 145] on div "2032605" at bounding box center [335, 147] width 55 height 10
click at [407, 145] on span at bounding box center [411, 148] width 16 height 10
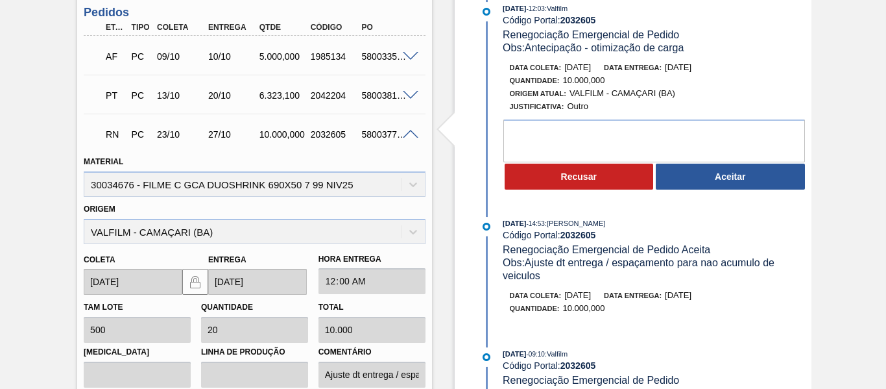
scroll to position [394, 0]
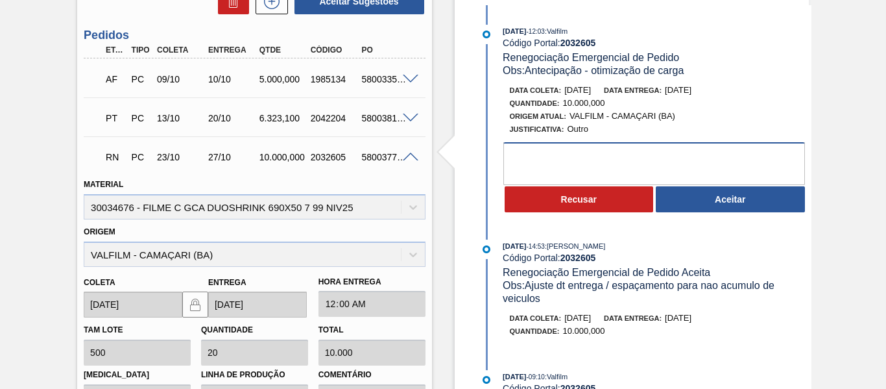
click at [631, 150] on textarea at bounding box center [654, 163] width 302 height 43
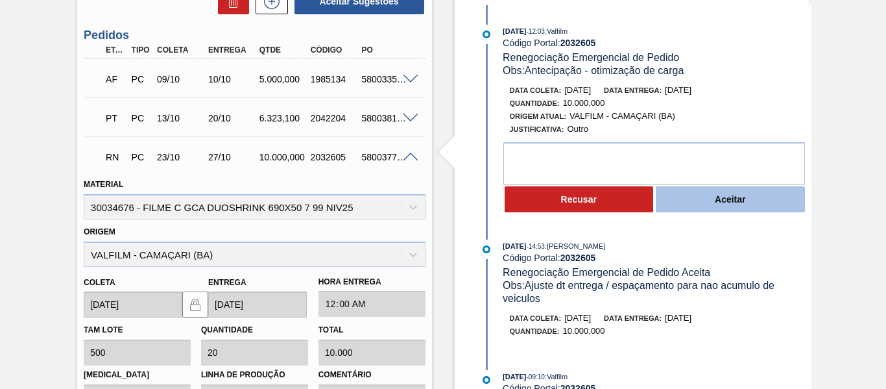
click at [718, 204] on button "Aceitar" at bounding box center [730, 199] width 149 height 26
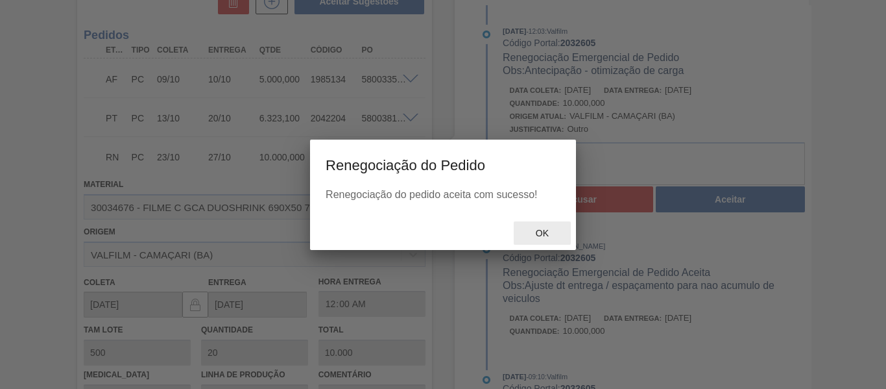
click at [549, 231] on span "Ok" at bounding box center [542, 233] width 34 height 10
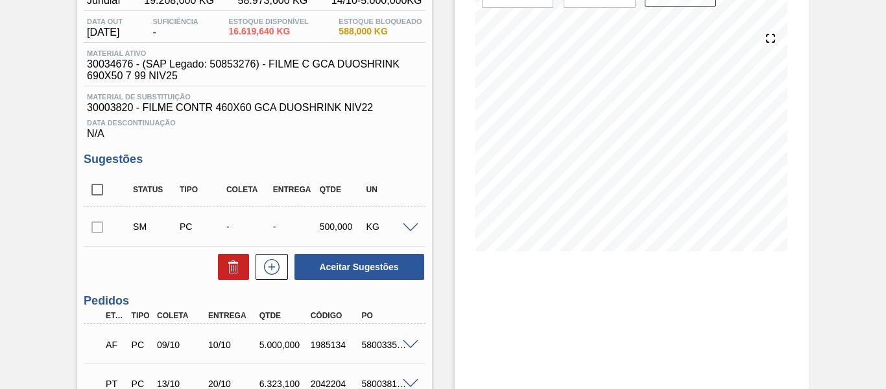
scroll to position [130, 0]
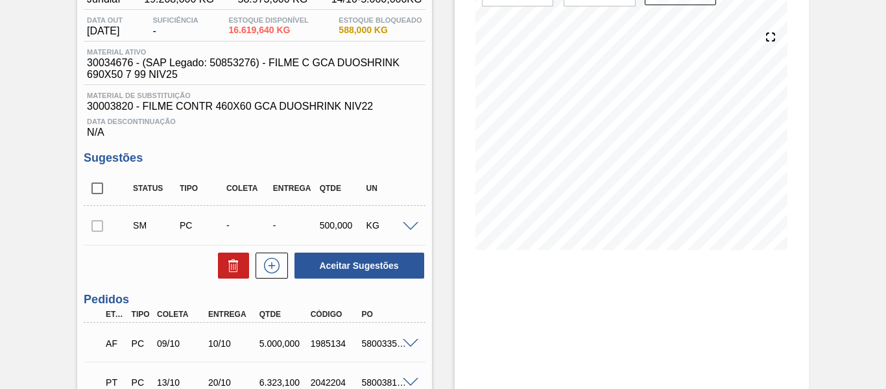
click at [408, 228] on span at bounding box center [411, 227] width 16 height 10
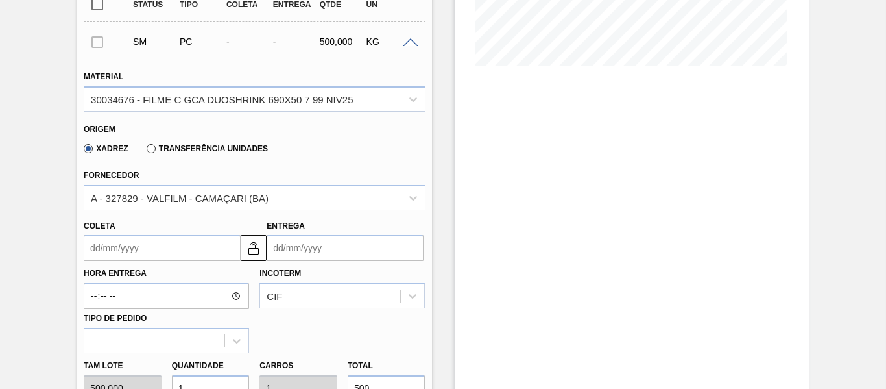
scroll to position [324, 0]
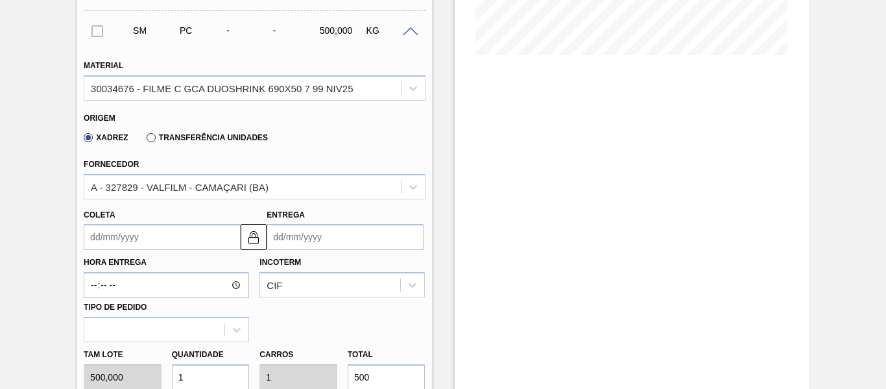
click at [413, 30] on span at bounding box center [411, 32] width 16 height 10
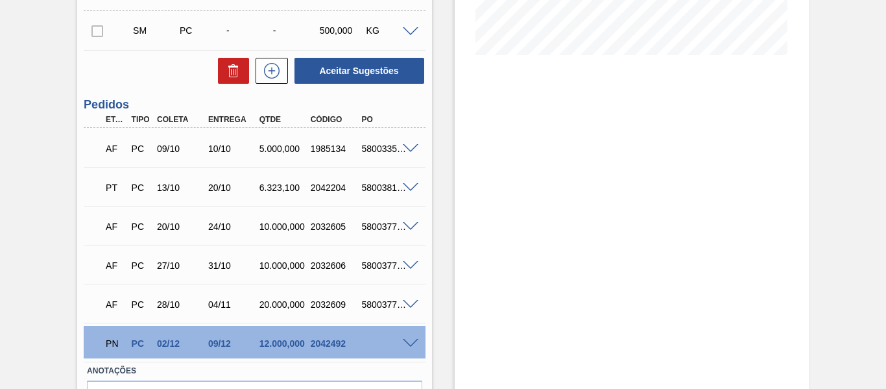
click at [413, 340] on span at bounding box center [411, 344] width 16 height 10
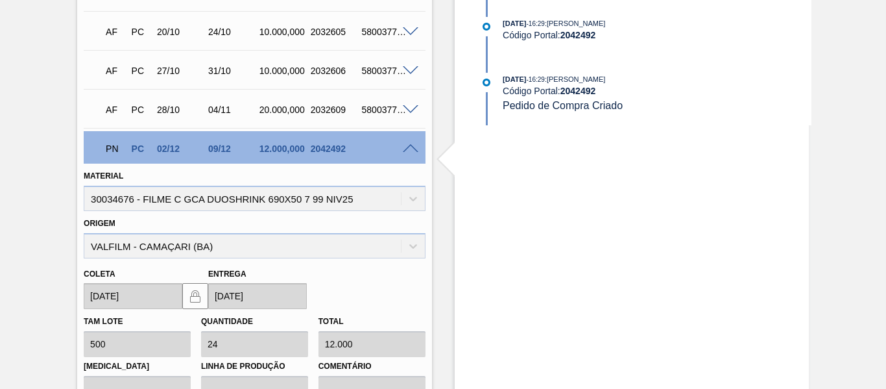
scroll to position [584, 0]
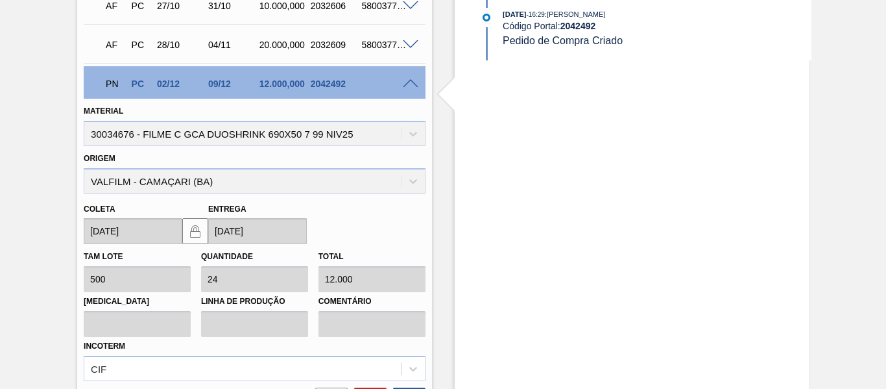
click at [204, 172] on div "Origem VALFILM - CAMAÇARI (BA)" at bounding box center [254, 171] width 341 height 44
drag, startPoint x: 399, startPoint y: 181, endPoint x: 406, endPoint y: 181, distance: 7.1
click at [401, 181] on div "Origem VALFILM - CAMAÇARI (BA)" at bounding box center [254, 171] width 341 height 44
click at [419, 177] on div "Origem VALFILM - CAMAÇARI (BA)" at bounding box center [254, 171] width 341 height 44
click at [407, 181] on div "Origem VALFILM - CAMAÇARI (BA)" at bounding box center [254, 171] width 341 height 44
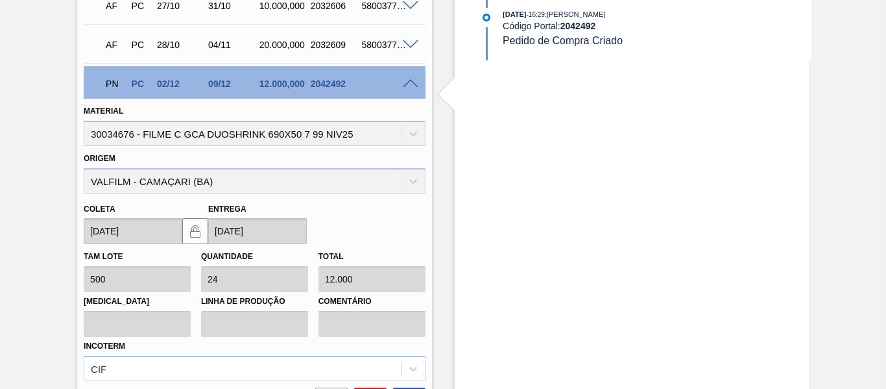
click at [400, 181] on div "Origem VALFILM - CAMAÇARI (BA)" at bounding box center [254, 171] width 341 height 44
drag, startPoint x: 411, startPoint y: 183, endPoint x: 418, endPoint y: 182, distance: 7.3
click at [416, 182] on div "Origem VALFILM - CAMAÇARI (BA)" at bounding box center [254, 171] width 341 height 44
click at [417, 182] on div "Origem VALFILM - CAMAÇARI (BA)" at bounding box center [254, 171] width 341 height 44
click at [400, 173] on div "Origem VALFILM - CAMAÇARI (BA)" at bounding box center [254, 171] width 341 height 44
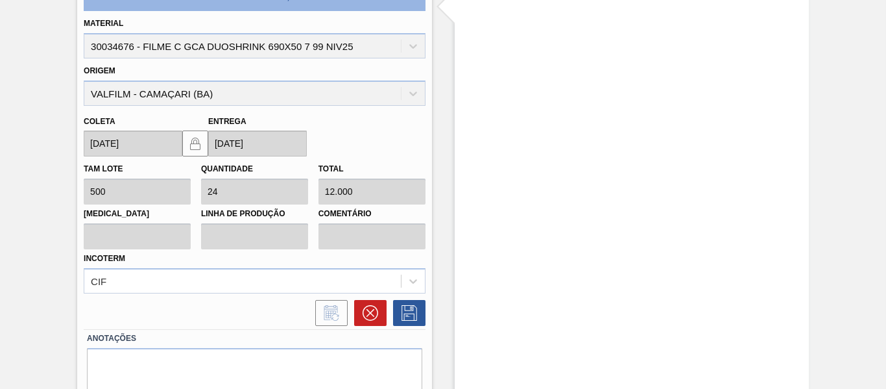
scroll to position [649, 0]
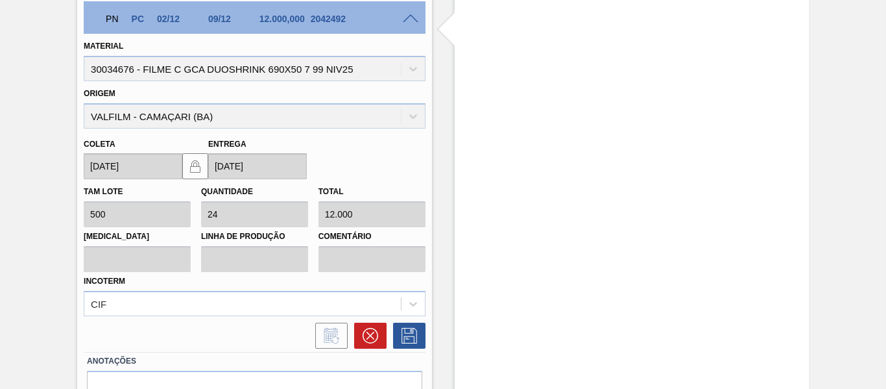
click at [200, 114] on div "Origem VALFILM - CAMAÇARI (BA)" at bounding box center [254, 106] width 341 height 44
click at [421, 112] on div "Origem VALFILM - CAMAÇARI (BA)" at bounding box center [254, 106] width 341 height 44
click at [415, 117] on div "Origem VALFILM - CAMAÇARI (BA)" at bounding box center [254, 106] width 341 height 44
click at [417, 117] on div "Origem VALFILM - CAMAÇARI (BA)" at bounding box center [254, 106] width 341 height 44
click at [418, 117] on div "Origem VALFILM - CAMAÇARI (BA)" at bounding box center [254, 106] width 341 height 44
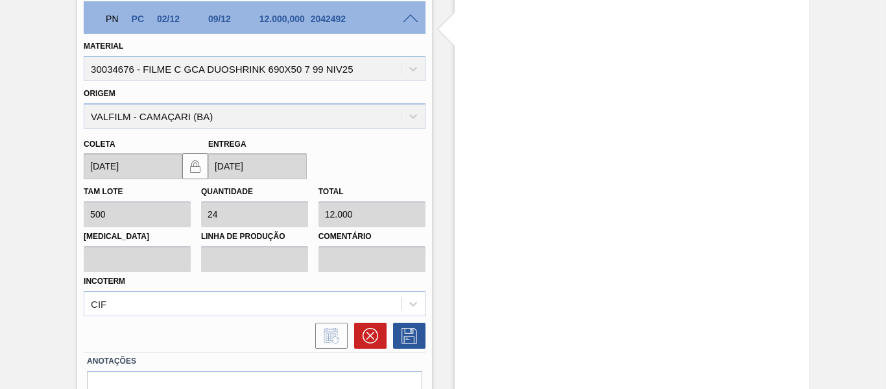
click at [416, 114] on div "Origem VALFILM - CAMAÇARI (BA)" at bounding box center [254, 106] width 341 height 44
click at [195, 116] on div "Origem VALFILM - CAMAÇARI (BA)" at bounding box center [254, 106] width 341 height 44
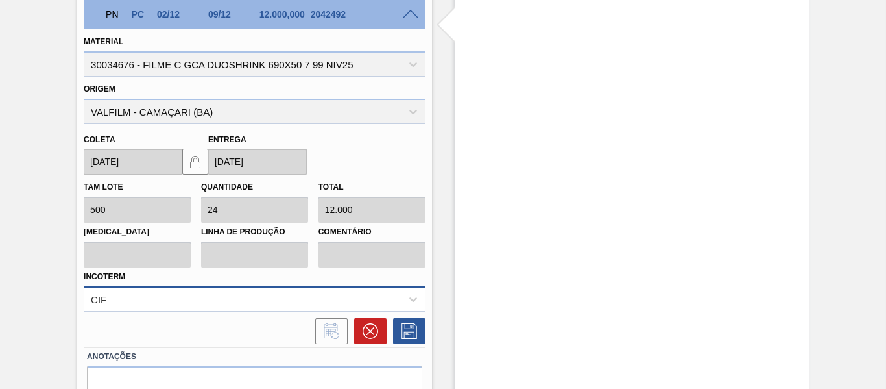
scroll to position [588, 0]
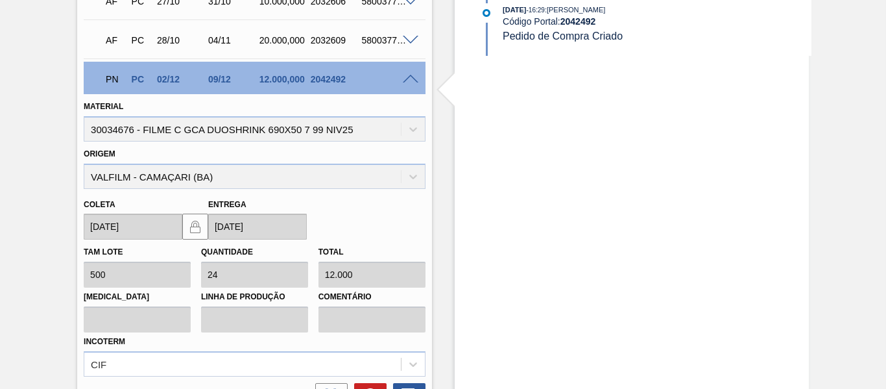
click at [418, 171] on div "Origem VALFILM - CAMAÇARI (BA)" at bounding box center [254, 167] width 341 height 44
click at [410, 178] on div "Origem VALFILM - CAMAÇARI (BA)" at bounding box center [254, 167] width 341 height 44
click at [411, 128] on div "Material 30034676 - FILME C GCA DUOSHRINK 690X50 7 99 NIV25" at bounding box center [254, 119] width 341 height 44
click at [411, 80] on span at bounding box center [411, 80] width 16 height 10
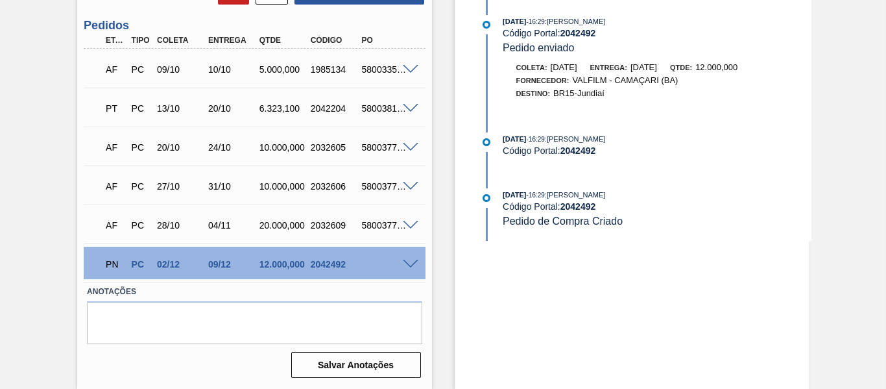
click at [410, 261] on span at bounding box center [411, 264] width 16 height 10
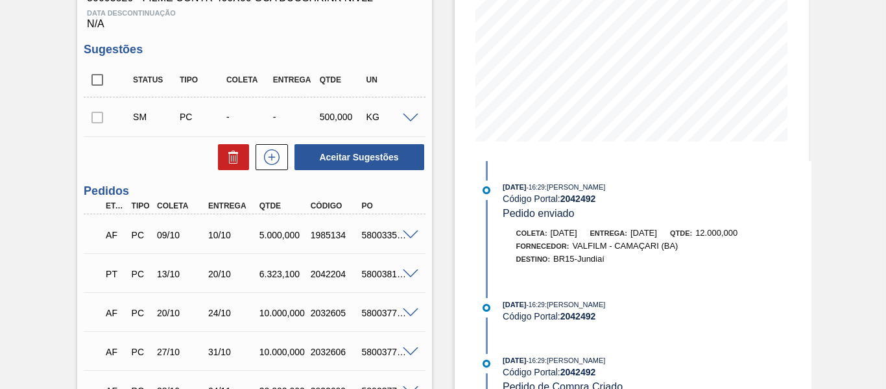
scroll to position [134, 0]
